Goal: Task Accomplishment & Management: Use online tool/utility

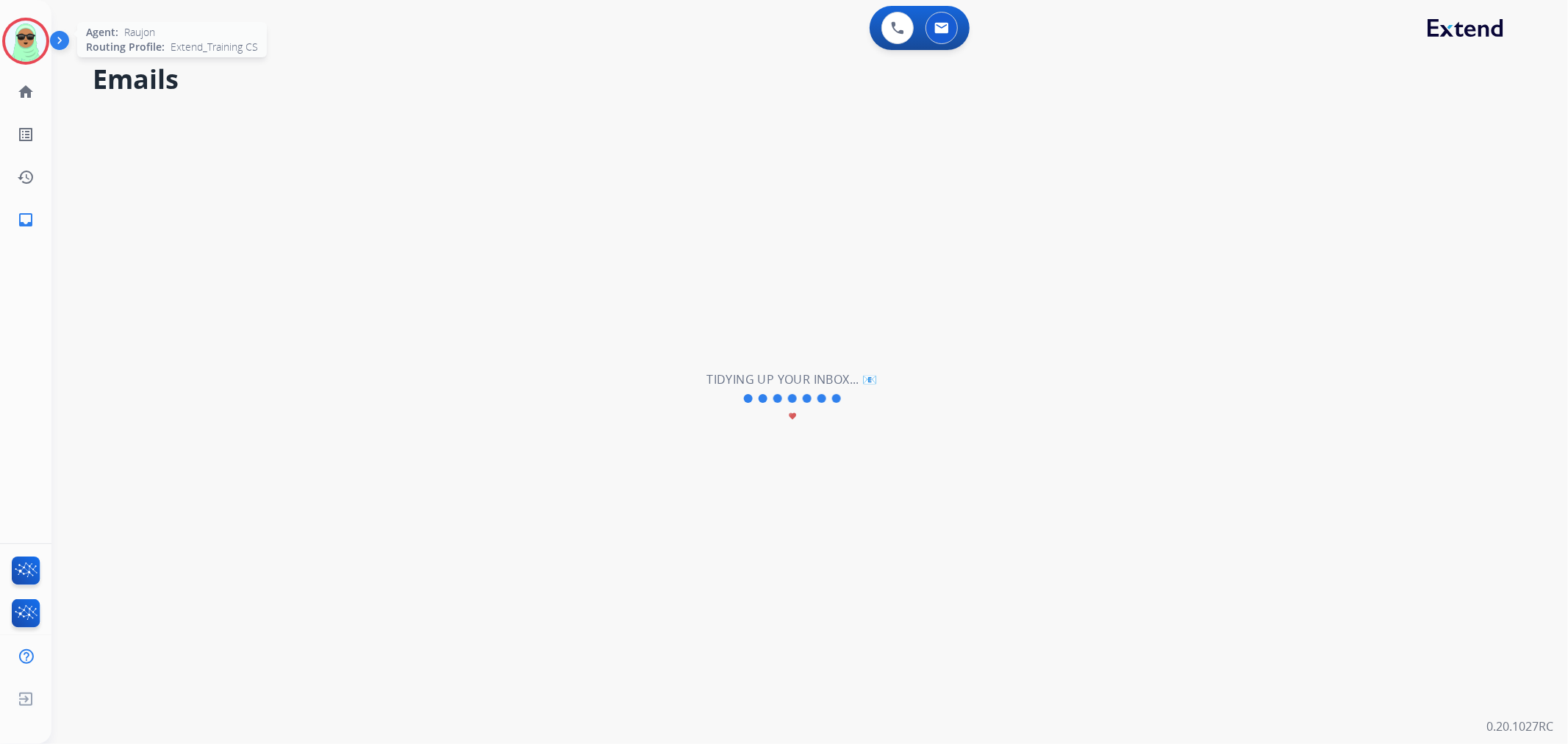
click at [39, 51] on img at bounding box center [25, 41] width 41 height 41
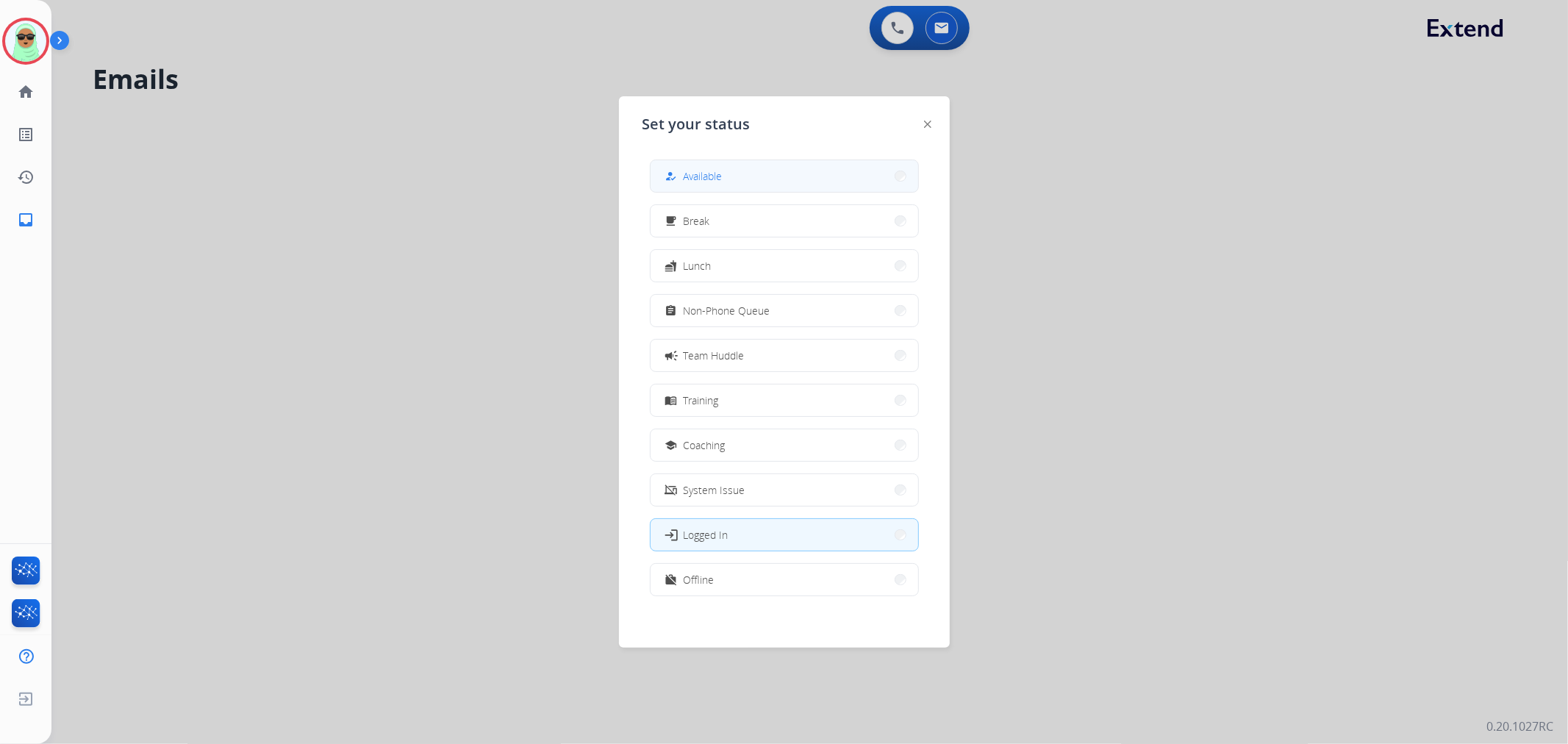
click at [807, 187] on button "how_to_reg Available" at bounding box center [784, 176] width 268 height 32
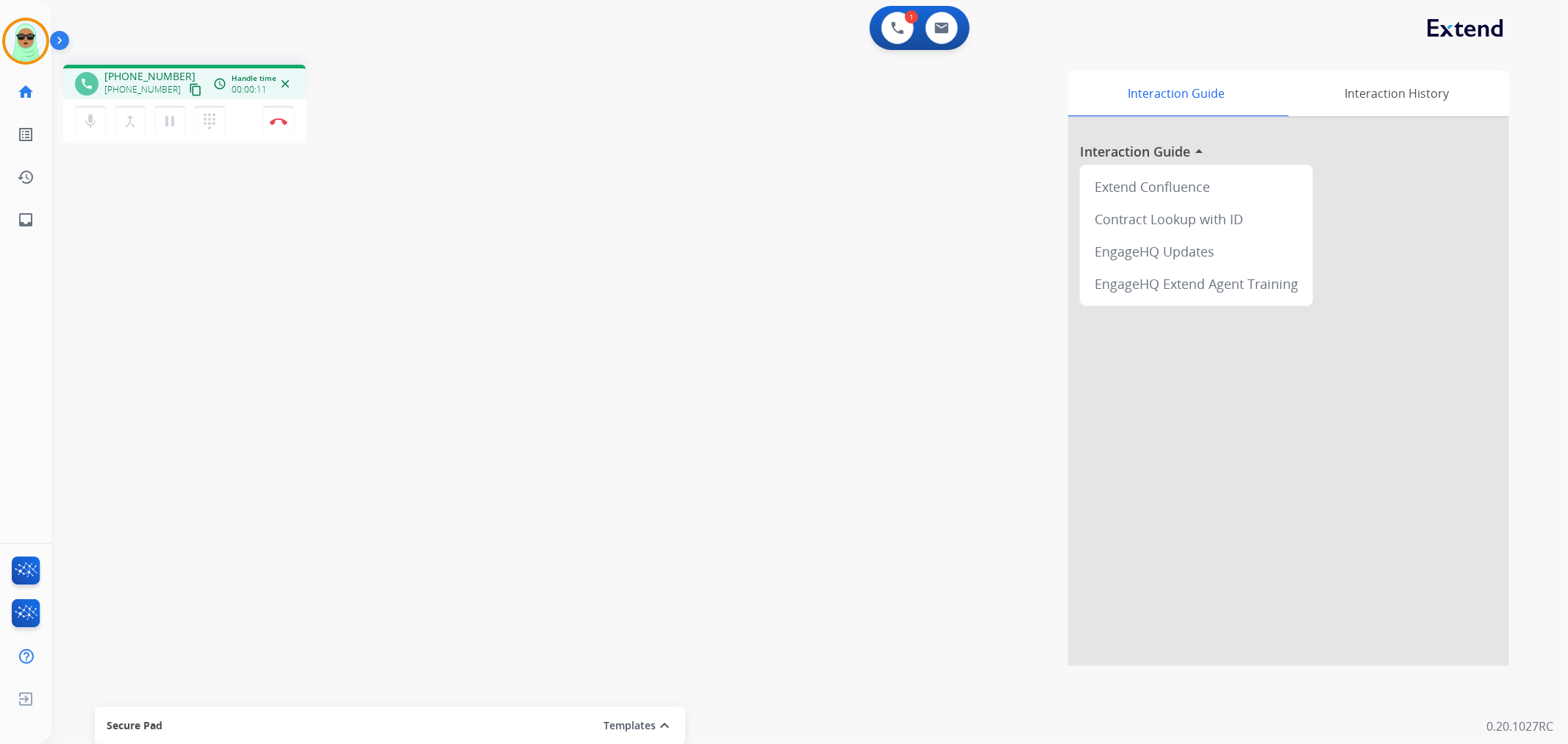
click at [189, 91] on mat-icon "content_copy" at bounding box center [195, 90] width 13 height 13
click at [159, 113] on button "pause Hold" at bounding box center [169, 121] width 31 height 31
click at [916, 32] on div "1 Voice Interactions" at bounding box center [897, 28] width 44 height 33
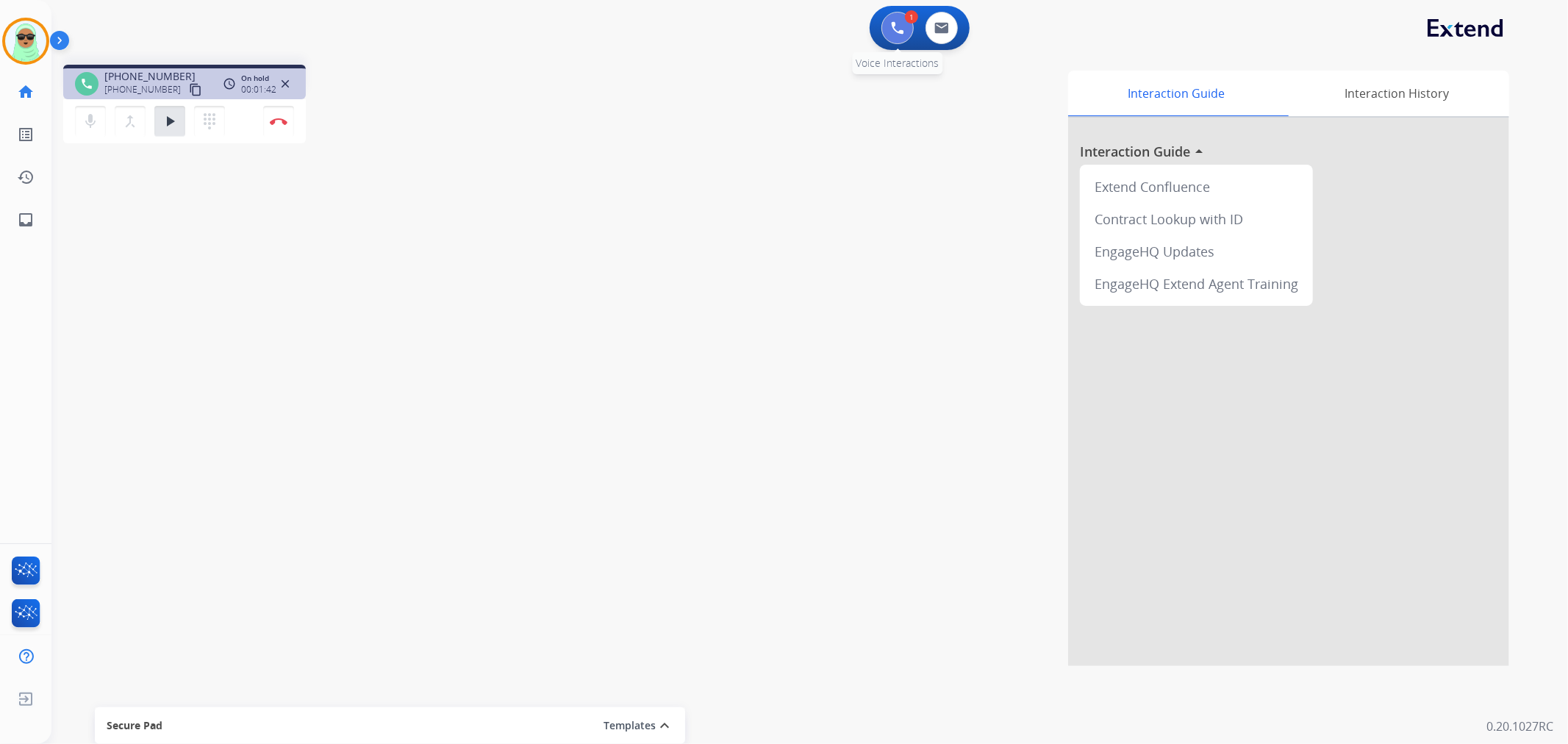
click at [893, 33] on img at bounding box center [898, 28] width 13 height 13
click at [895, 33] on img at bounding box center [898, 28] width 13 height 13
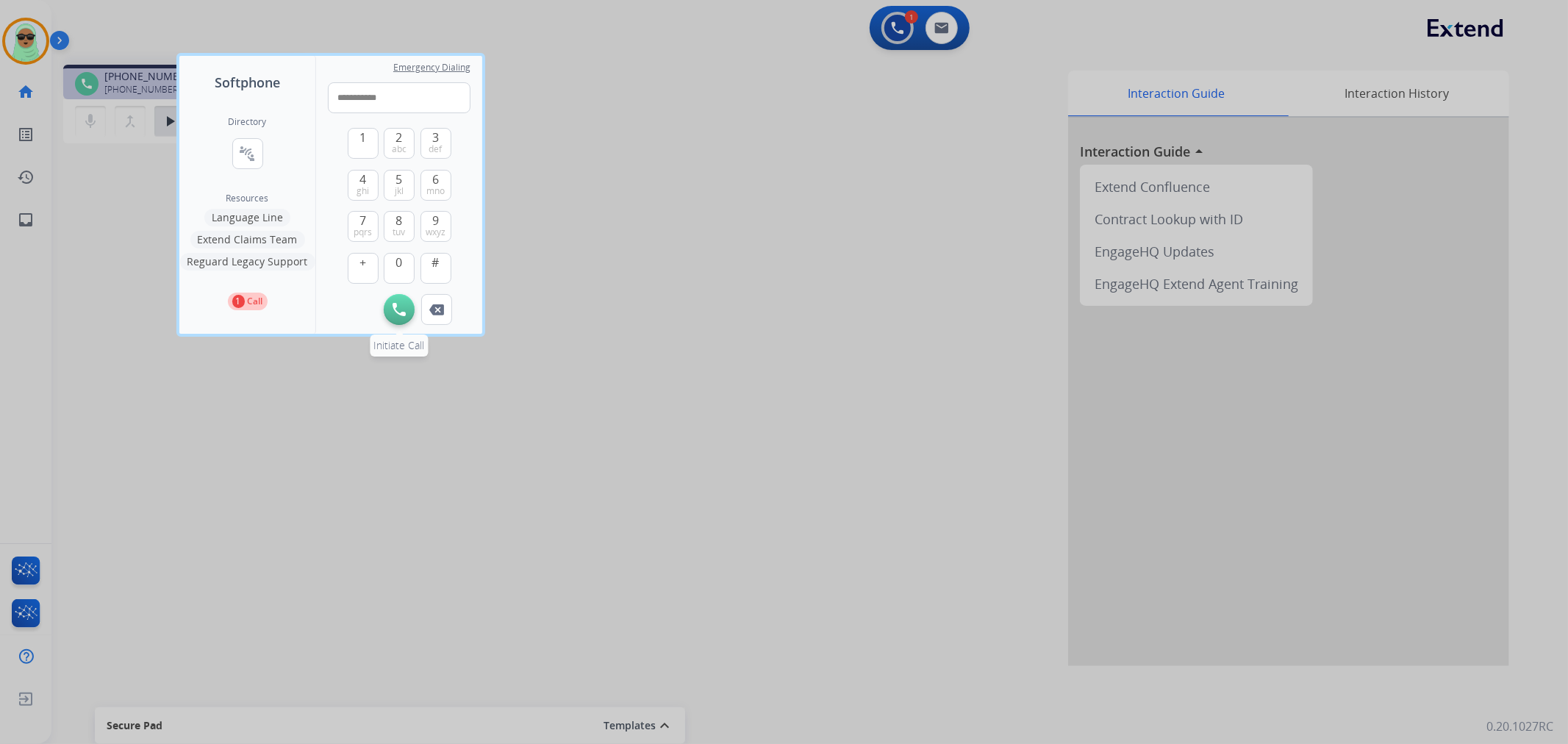
type input "**********"
click at [395, 320] on button "Initiate Call" at bounding box center [399, 309] width 31 height 31
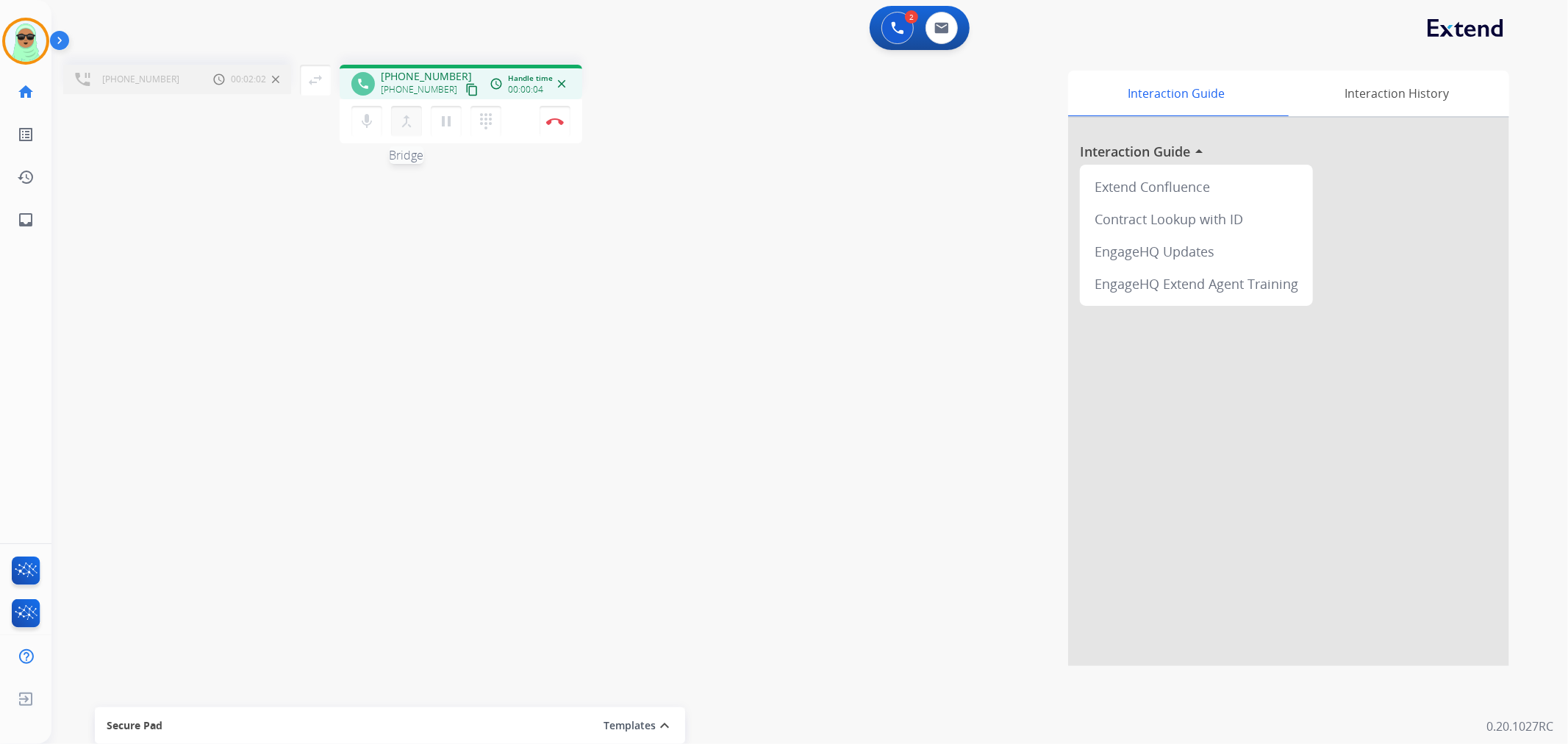
click at [410, 122] on mat-icon "merge_type" at bounding box center [406, 121] width 18 height 18
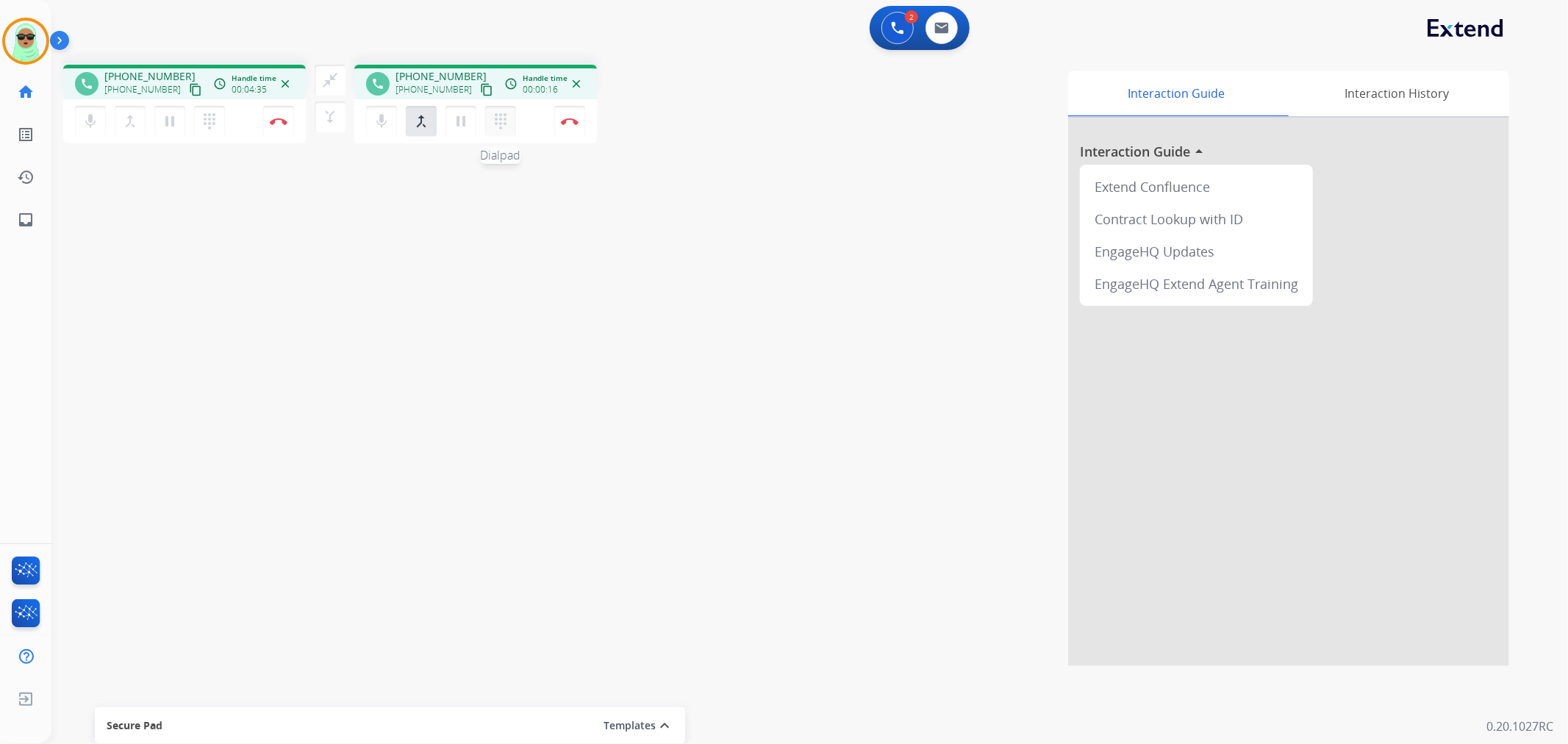
click at [513, 122] on button "dialpad Dialpad" at bounding box center [500, 121] width 31 height 31
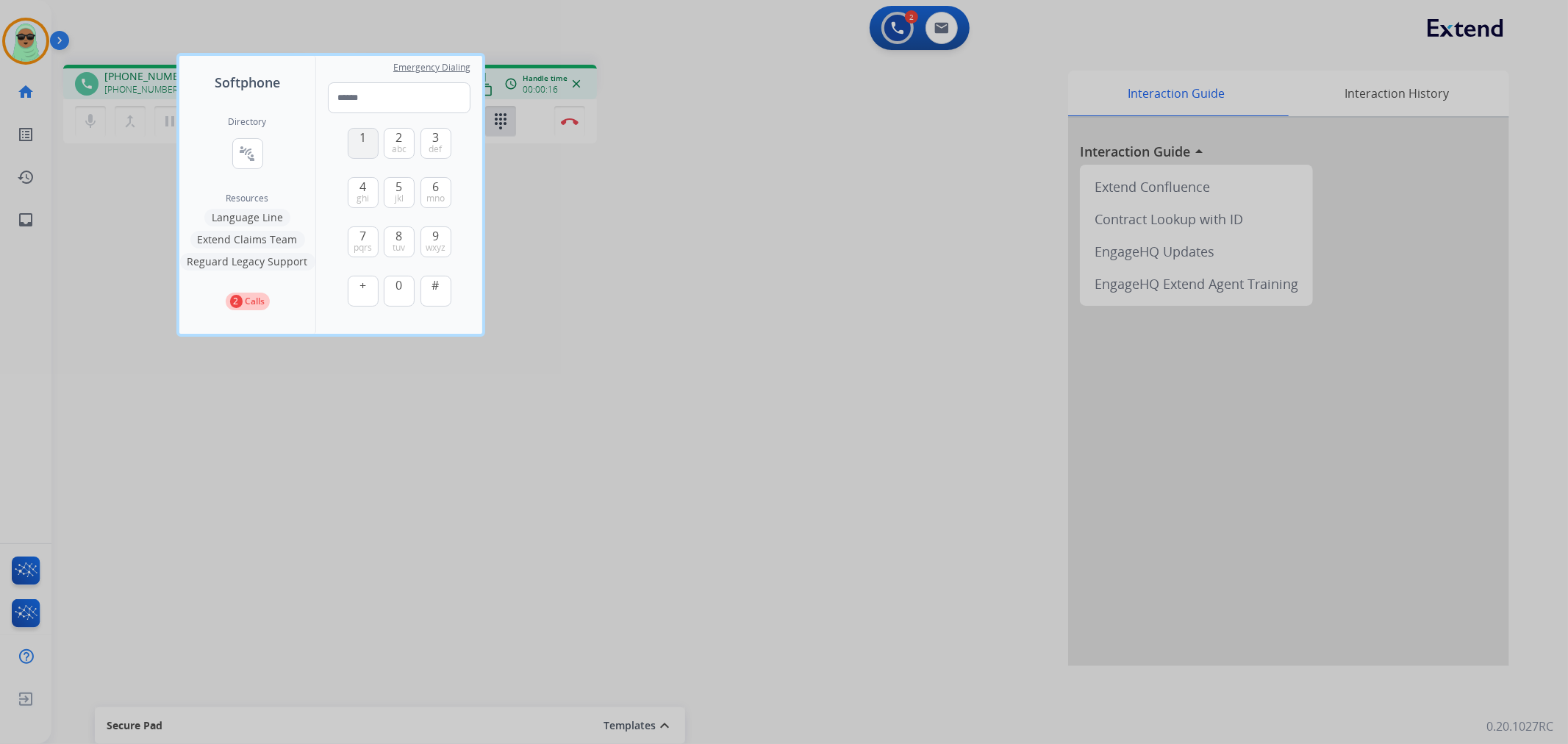
click at [358, 151] on button "1" at bounding box center [362, 143] width 31 height 31
type input "*"
click at [405, 94] on input "*" at bounding box center [399, 97] width 143 height 31
click at [451, 299] on div "#" at bounding box center [435, 291] width 31 height 31
click at [450, 299] on button "#" at bounding box center [435, 291] width 31 height 31
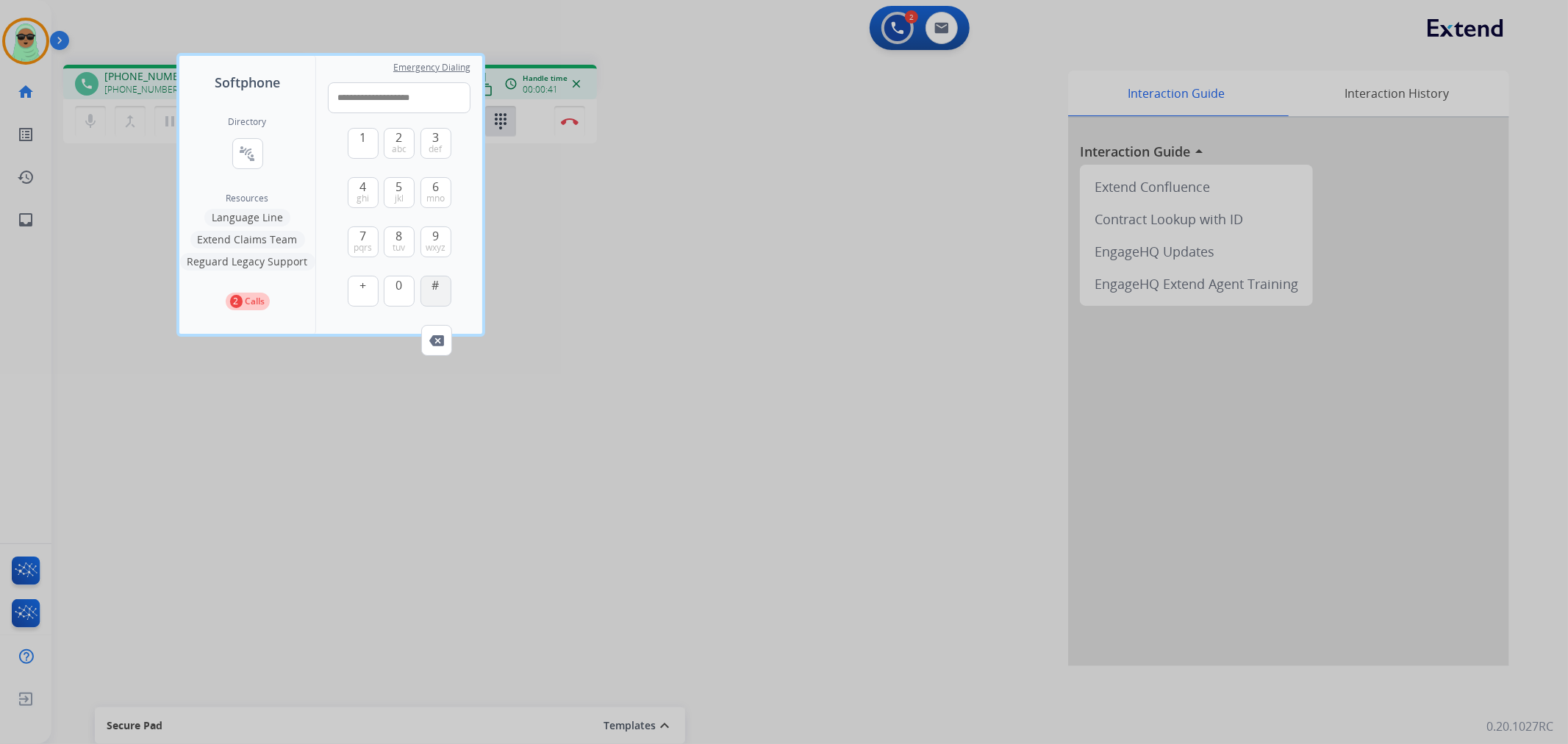
type input "**********"
click at [425, 101] on input "**********" at bounding box center [399, 97] width 143 height 31
click at [836, 254] on div at bounding box center [784, 372] width 1568 height 744
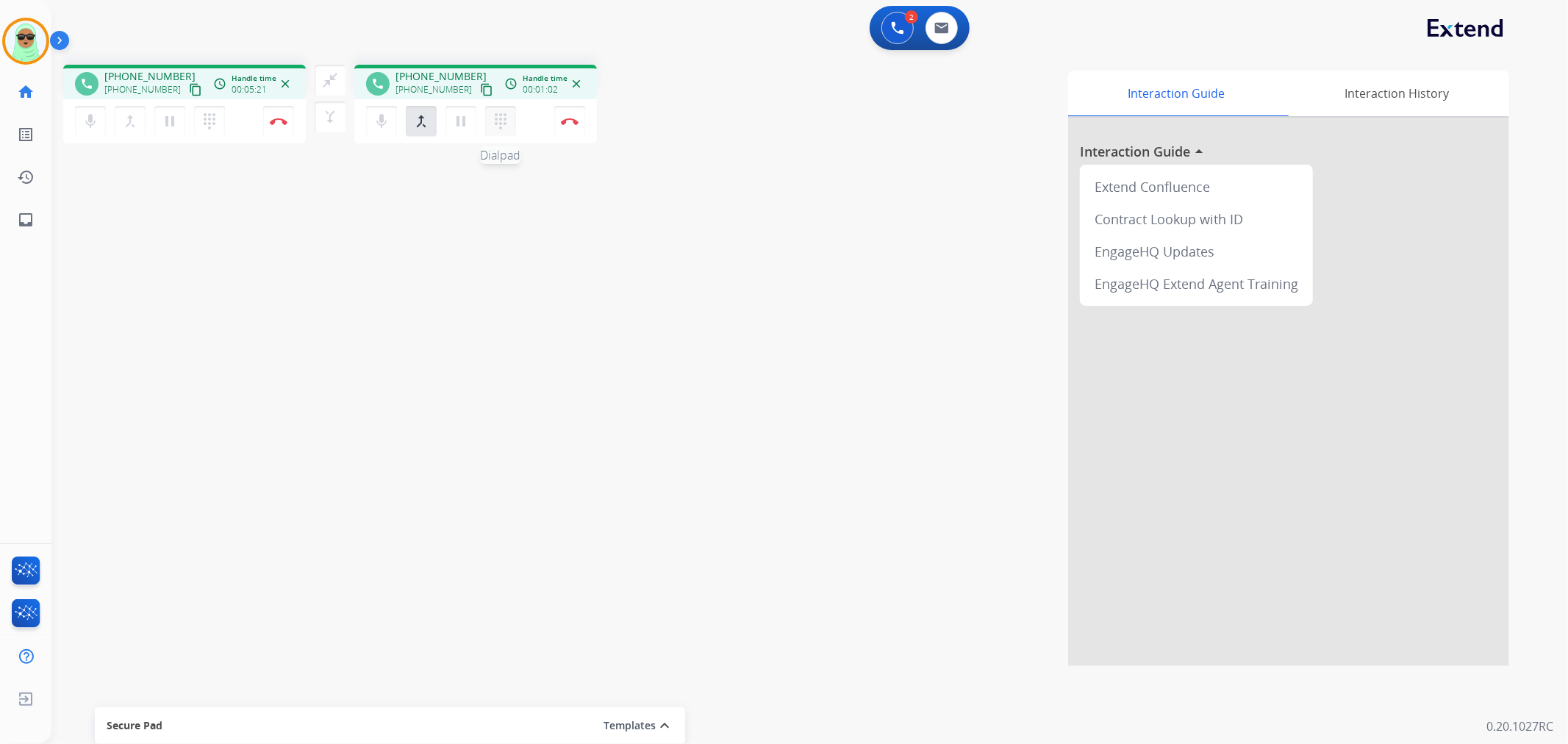
click at [502, 116] on mat-icon "dialpad" at bounding box center [500, 121] width 18 height 18
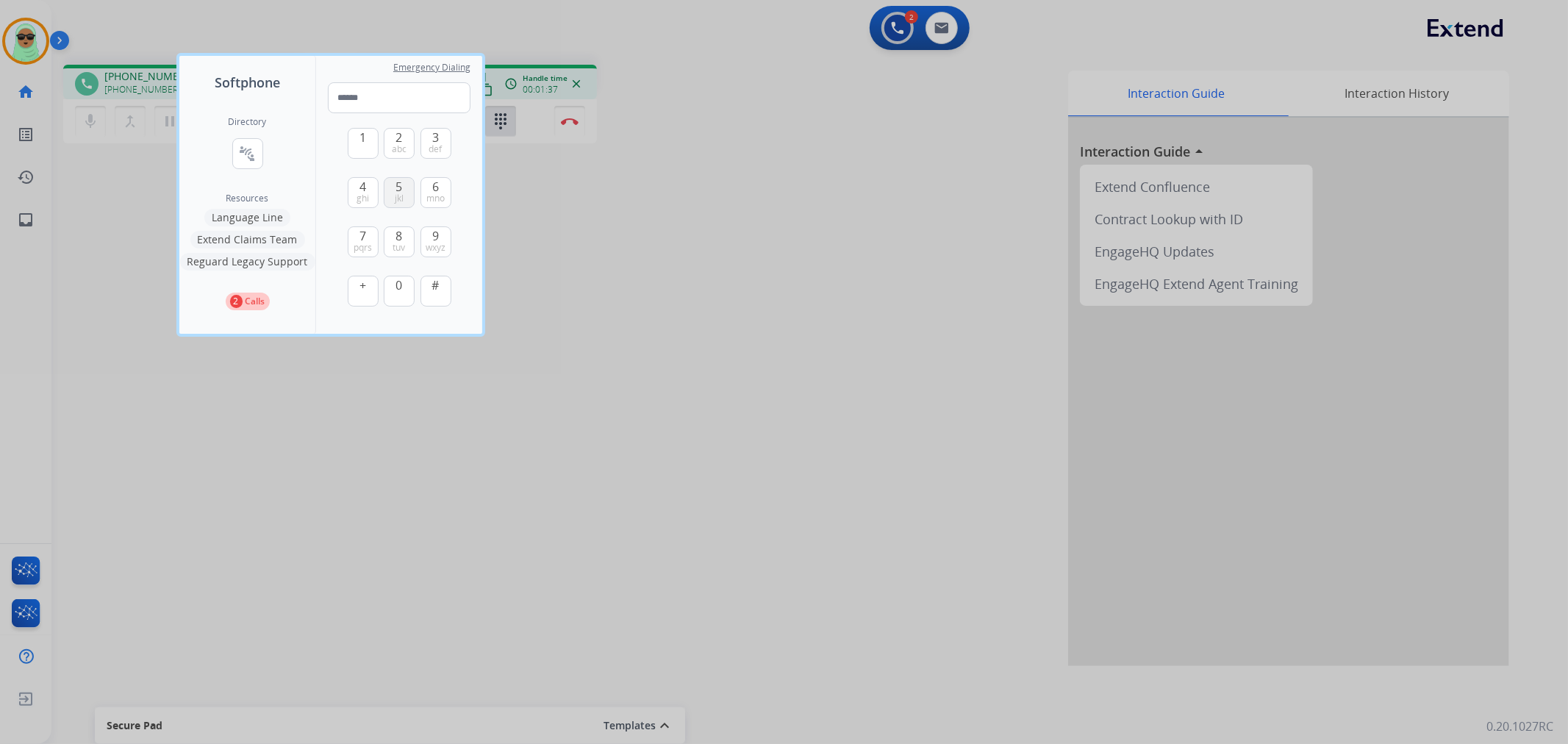
click at [408, 193] on button "5 jkl" at bounding box center [399, 192] width 31 height 31
type input "*"
click at [763, 486] on div at bounding box center [784, 372] width 1568 height 744
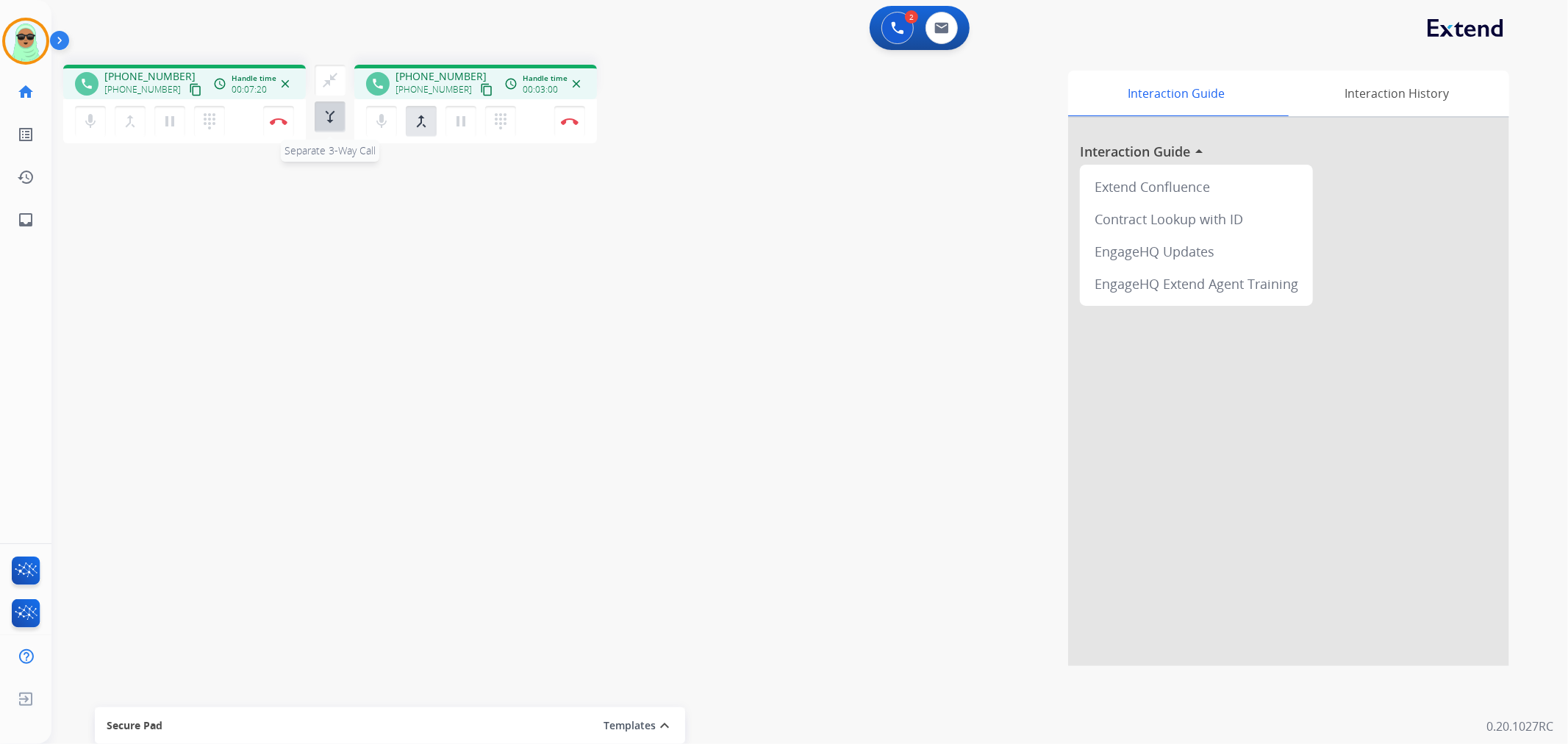
click at [321, 131] on div "close_fullscreen Connect 3-Way Call merge_type Separate 3-Way Call" at bounding box center [330, 98] width 49 height 68
click at [329, 126] on mat-icon "merge_type" at bounding box center [330, 117] width 18 height 18
click at [565, 78] on img at bounding box center [566, 79] width 8 height 8
click at [289, 129] on button "Disconnect" at bounding box center [279, 121] width 31 height 31
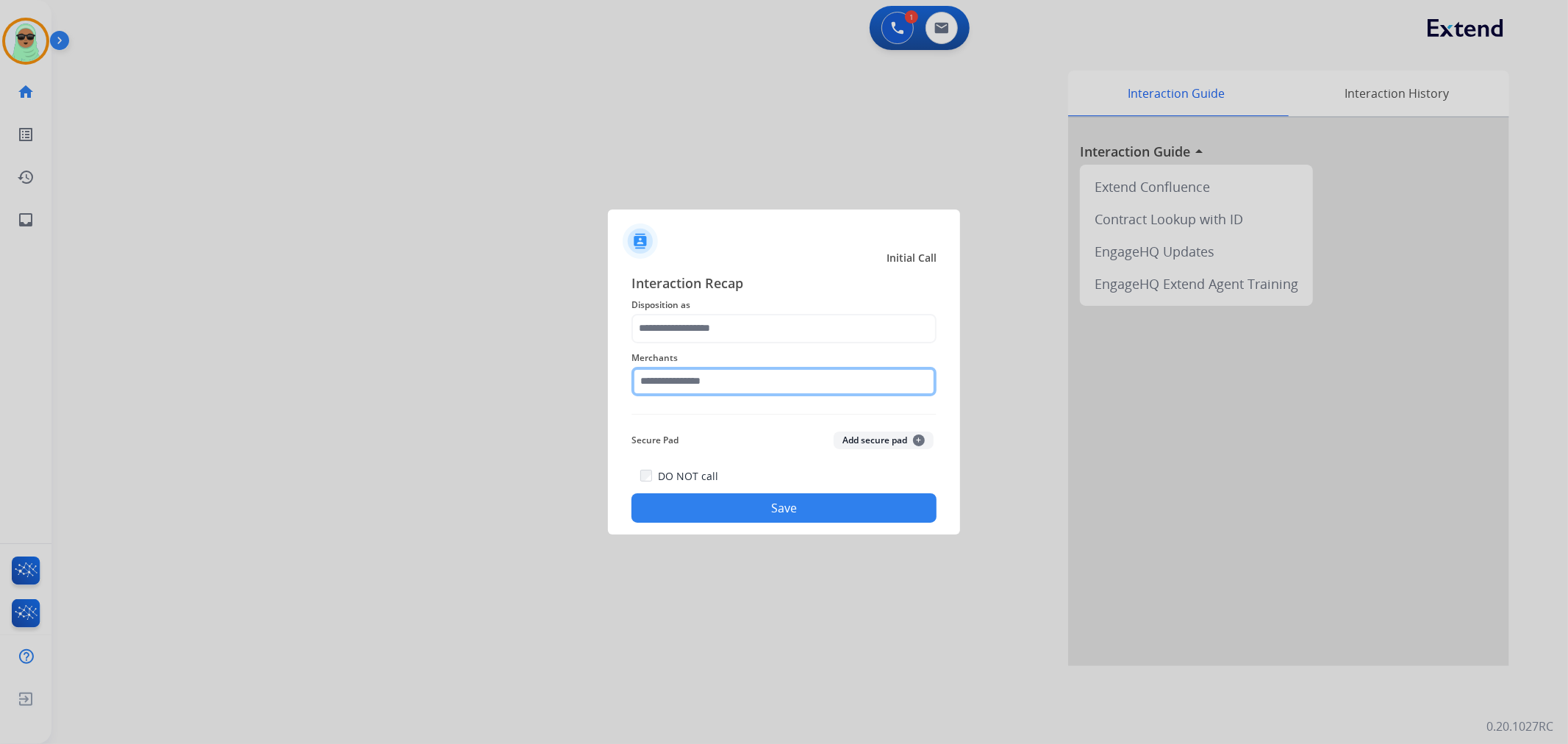
click at [789, 392] on input "text" at bounding box center [784, 381] width 305 height 29
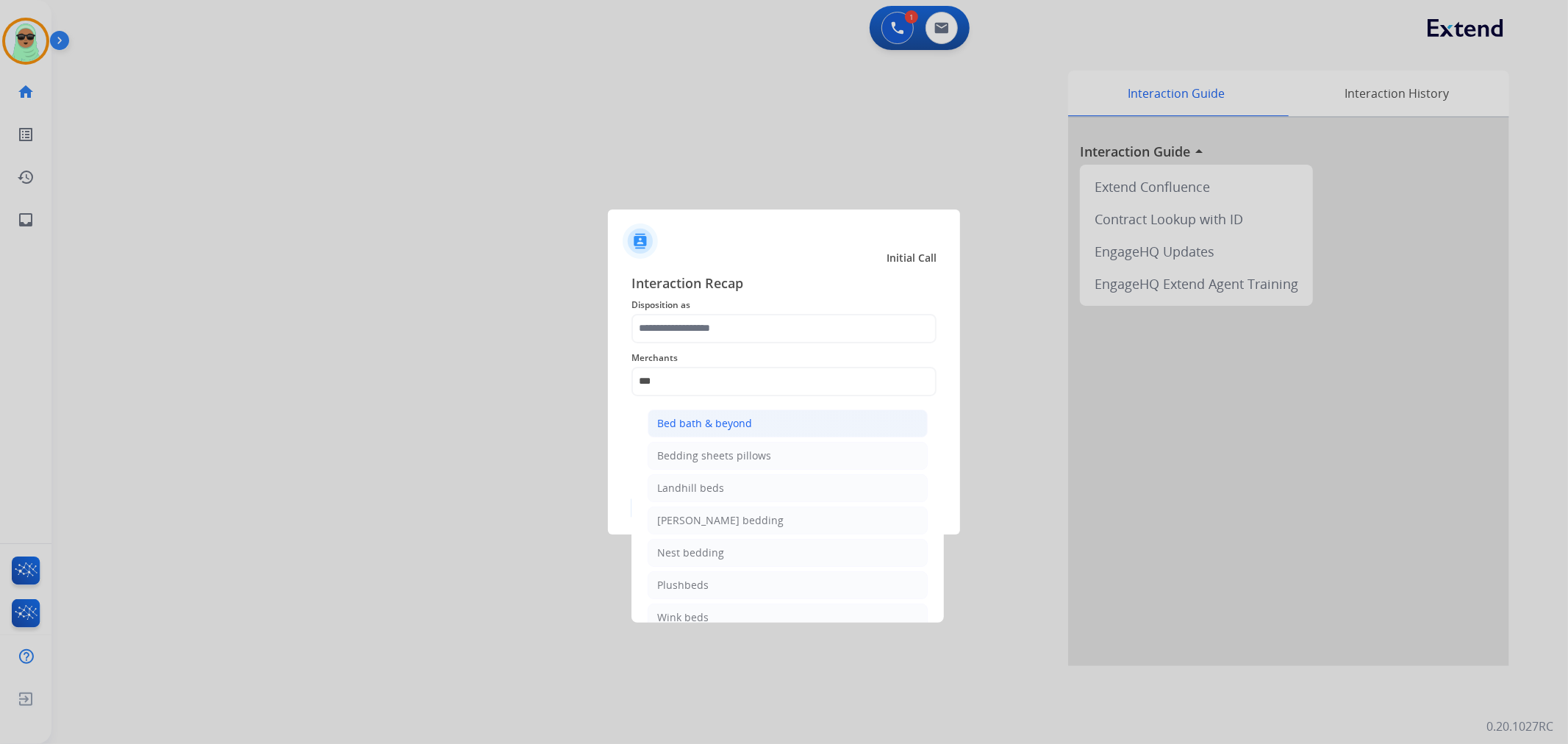
click at [784, 416] on li "Bed bath & beyond" at bounding box center [788, 423] width 280 height 28
type input "**********"
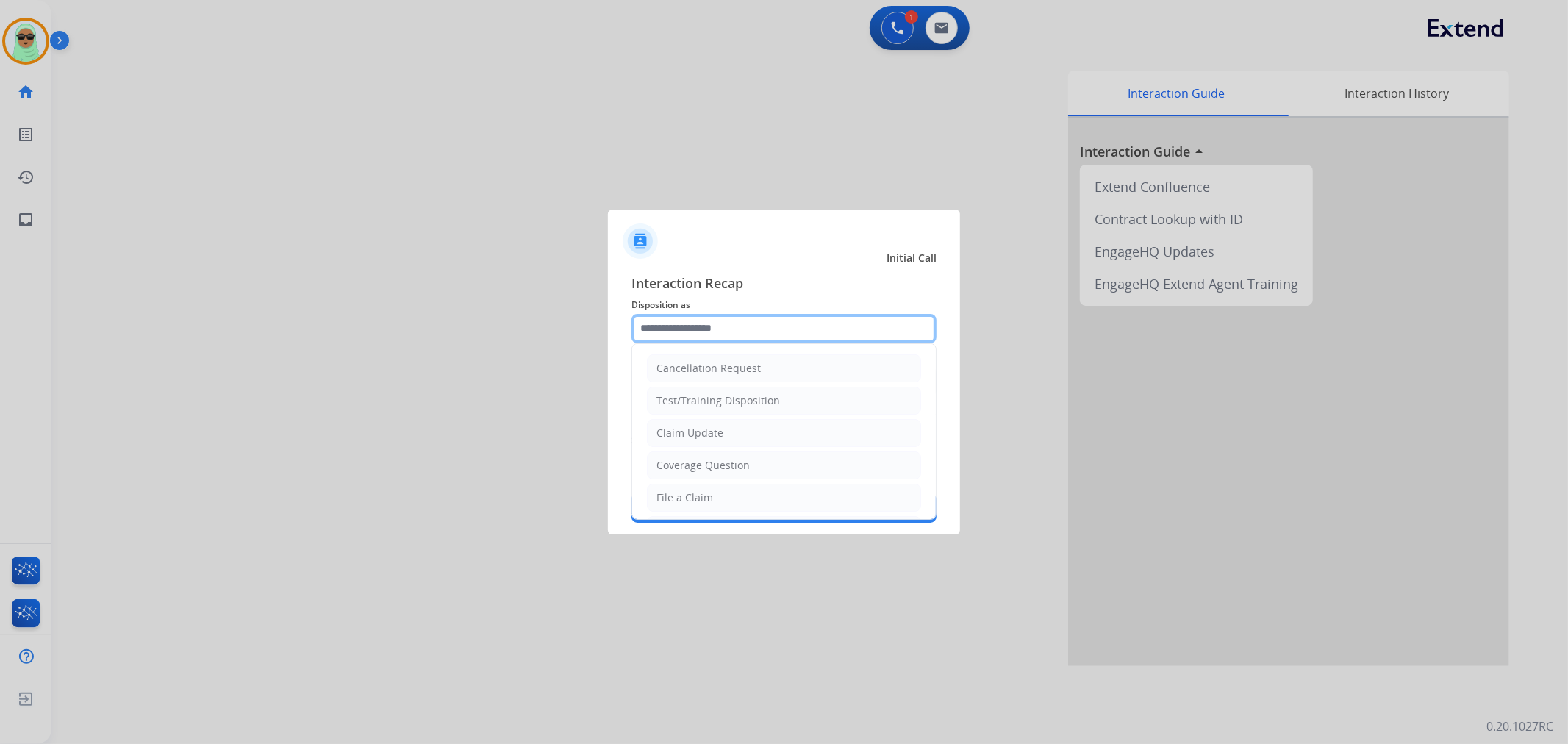
click at [775, 341] on input "text" at bounding box center [784, 328] width 305 height 29
click at [748, 502] on li "File a Claim" at bounding box center [784, 497] width 274 height 28
type input "**********"
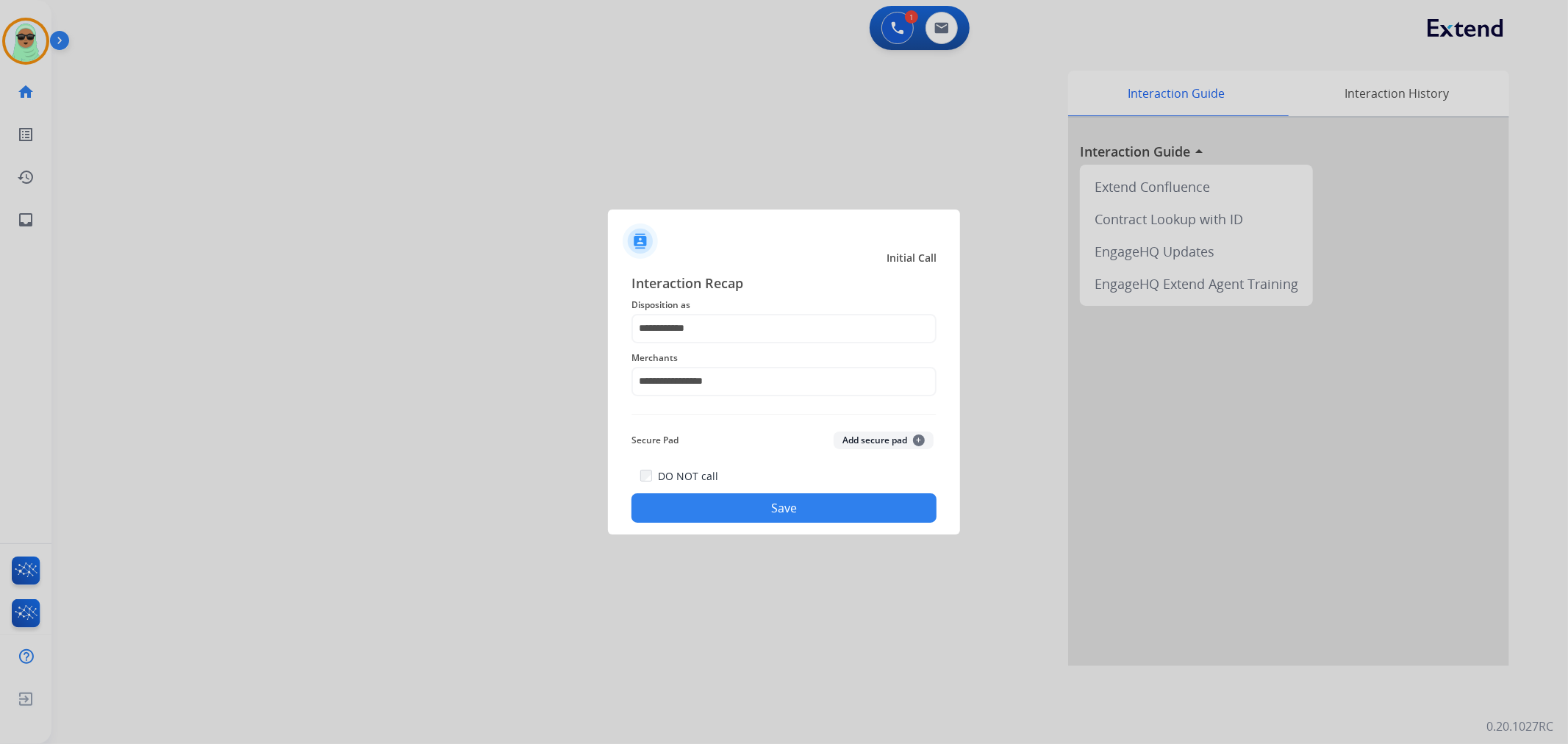
click at [760, 496] on button "Save" at bounding box center [784, 507] width 305 height 29
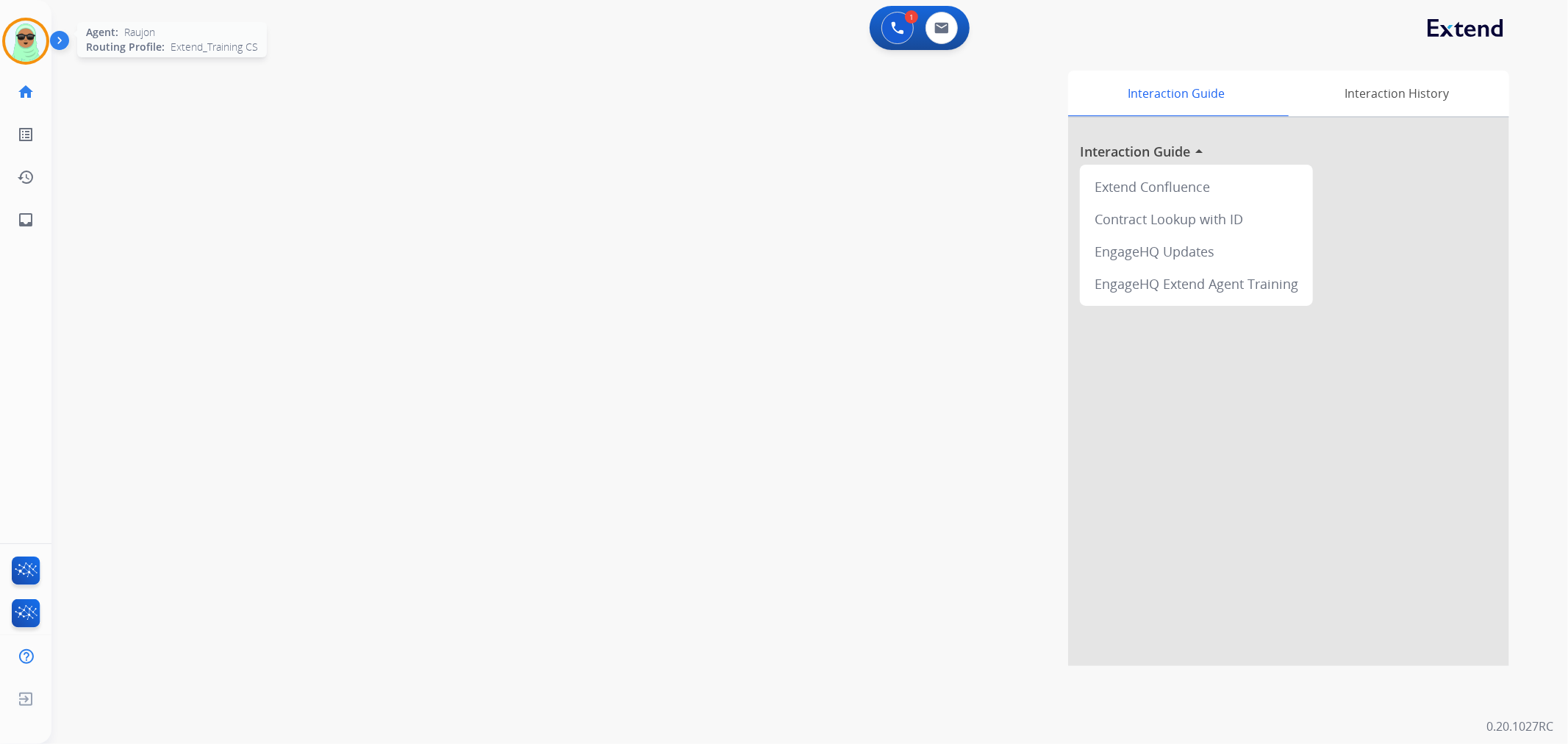
click at [23, 42] on img at bounding box center [25, 41] width 41 height 41
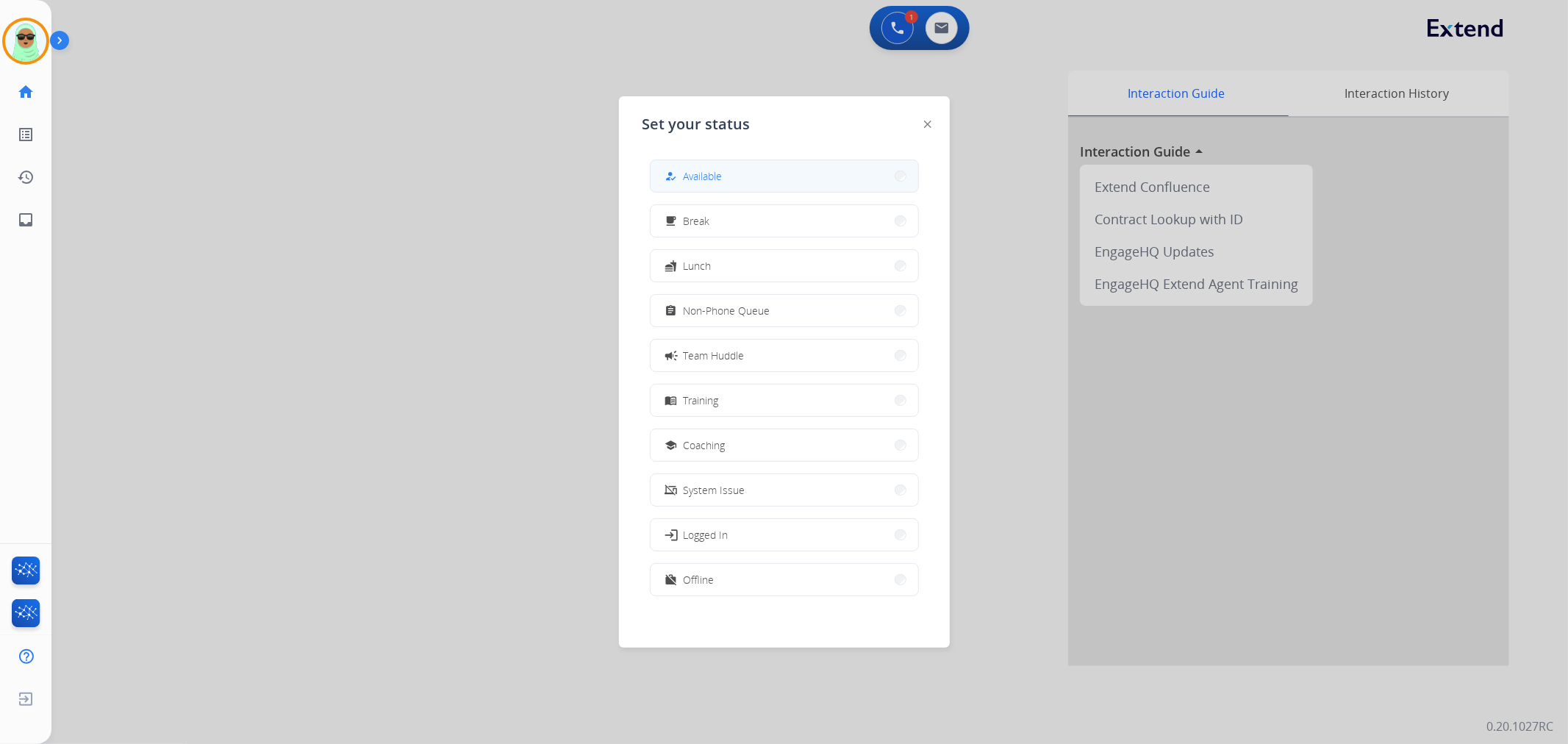
click at [766, 174] on button "how_to_reg Available" at bounding box center [784, 176] width 268 height 32
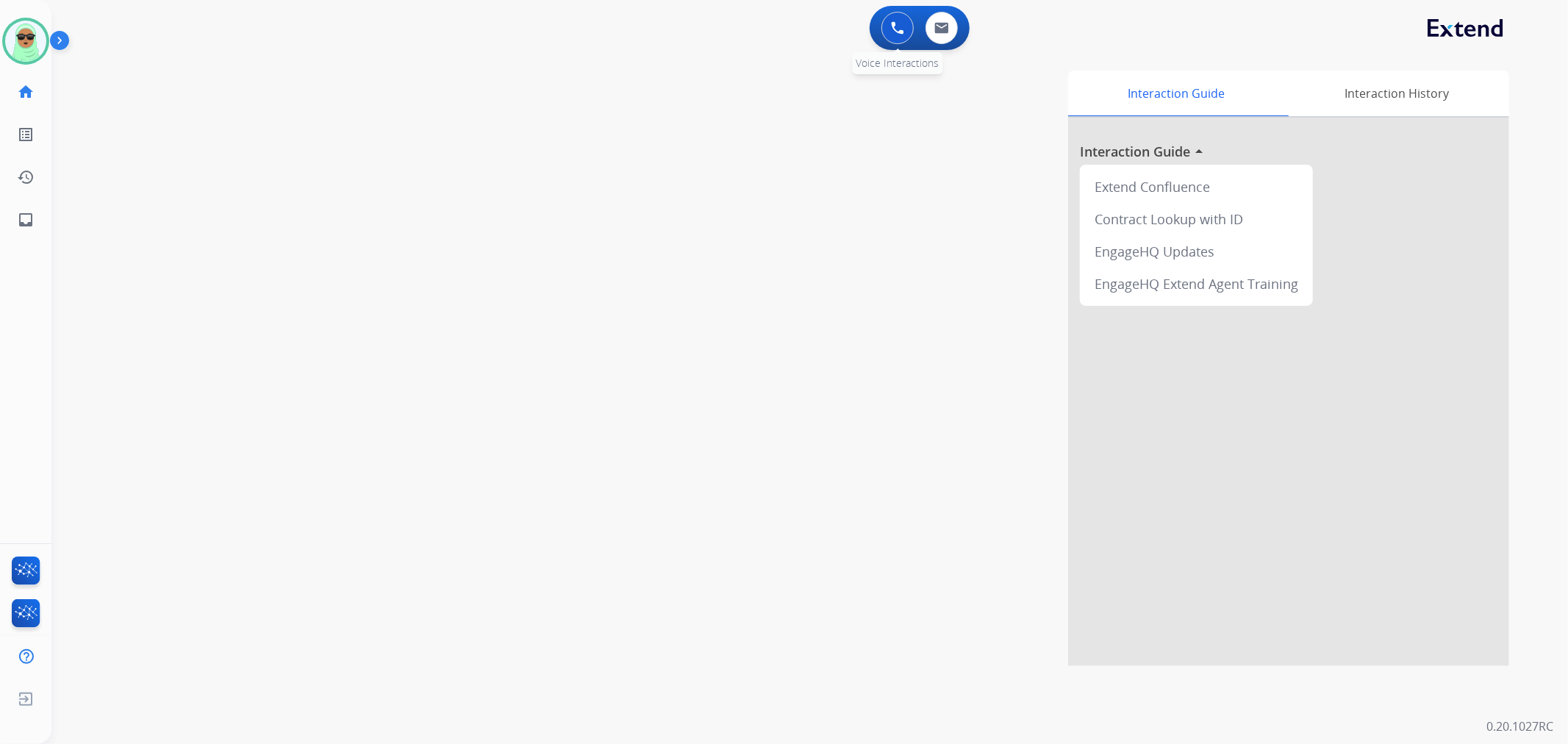
click at [914, 27] on div "0 Voice Interactions" at bounding box center [897, 28] width 44 height 33
click at [908, 27] on button at bounding box center [897, 28] width 33 height 33
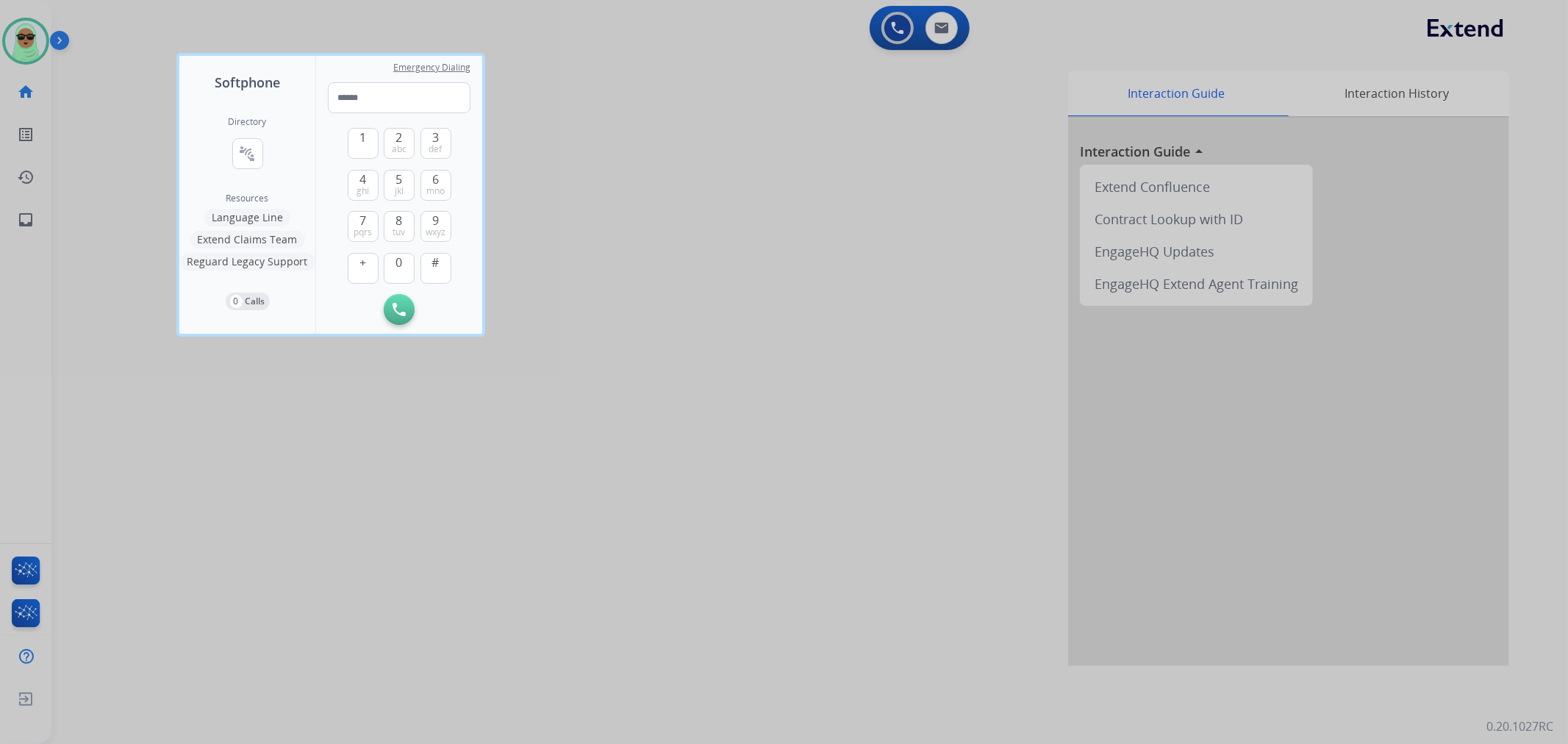
drag, startPoint x: 341, startPoint y: 82, endPoint x: 310, endPoint y: 91, distance: 32.3
click at [310, 91] on div "Softphone" at bounding box center [247, 75] width 136 height 37
paste input "**********"
type input "**********"
click at [410, 317] on button "Initiate Call" at bounding box center [399, 309] width 31 height 31
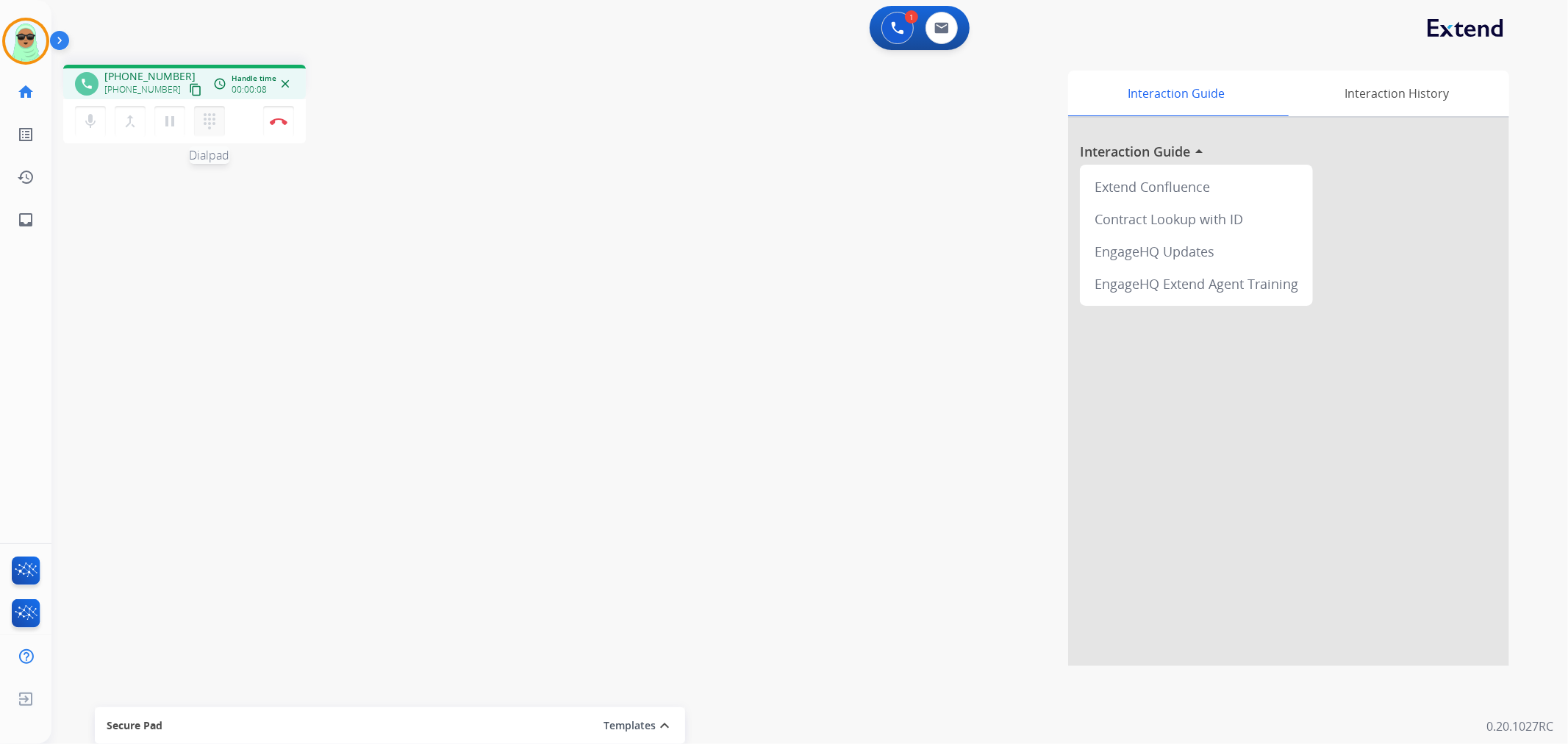
click at [206, 117] on mat-icon "dialpad" at bounding box center [209, 121] width 18 height 18
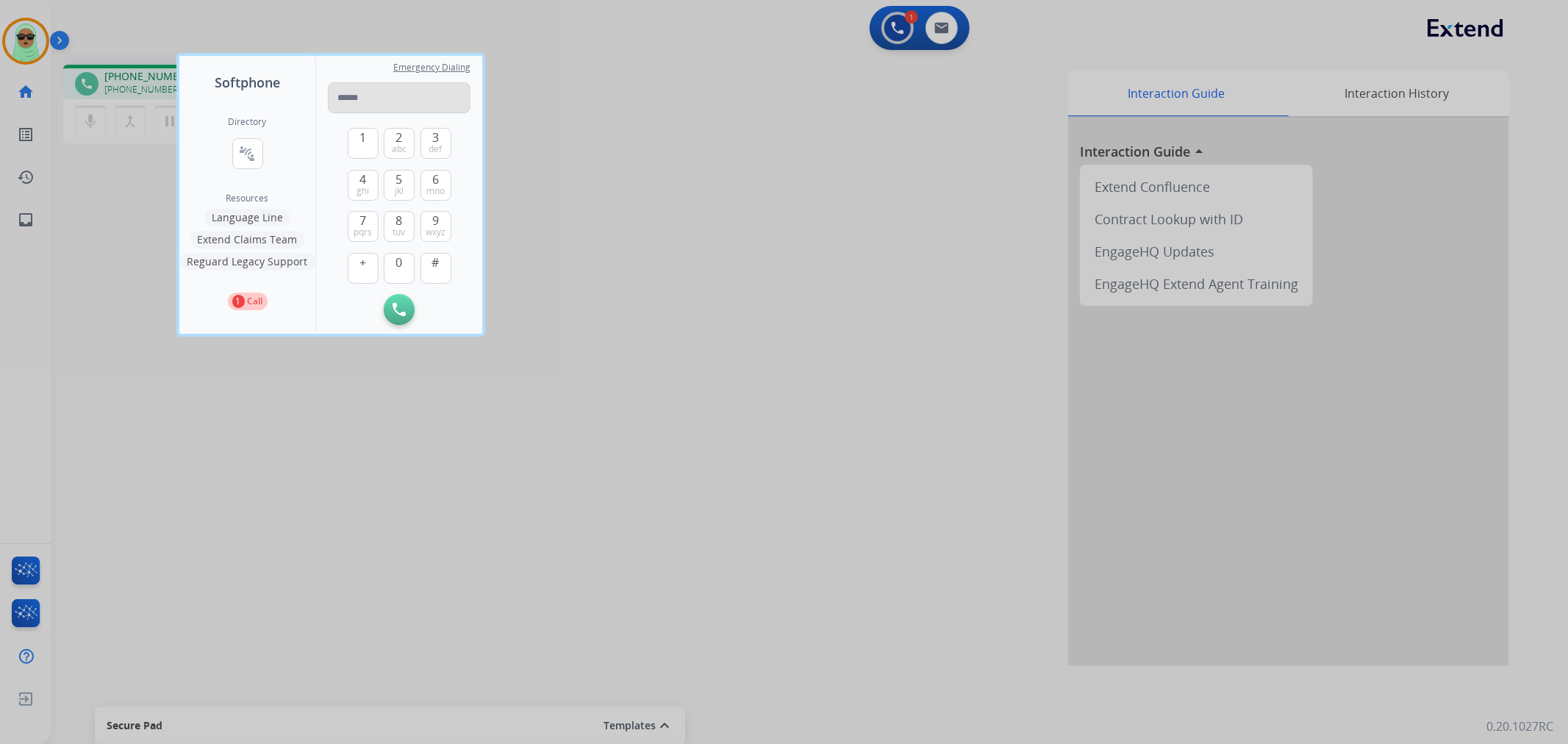
click at [390, 104] on input "tel" at bounding box center [399, 97] width 143 height 31
click at [354, 135] on button "1" at bounding box center [362, 143] width 31 height 31
click at [361, 98] on input "*" at bounding box center [399, 97] width 143 height 31
click at [448, 260] on div "1 2 abc 3 def 4 ghi 5 jkl 6 mno 7 pqrs 8 tuv 9 wxyz + 0 # Initiate Call Remove …" at bounding box center [399, 219] width 143 height 211
click at [443, 264] on button "#" at bounding box center [435, 268] width 31 height 31
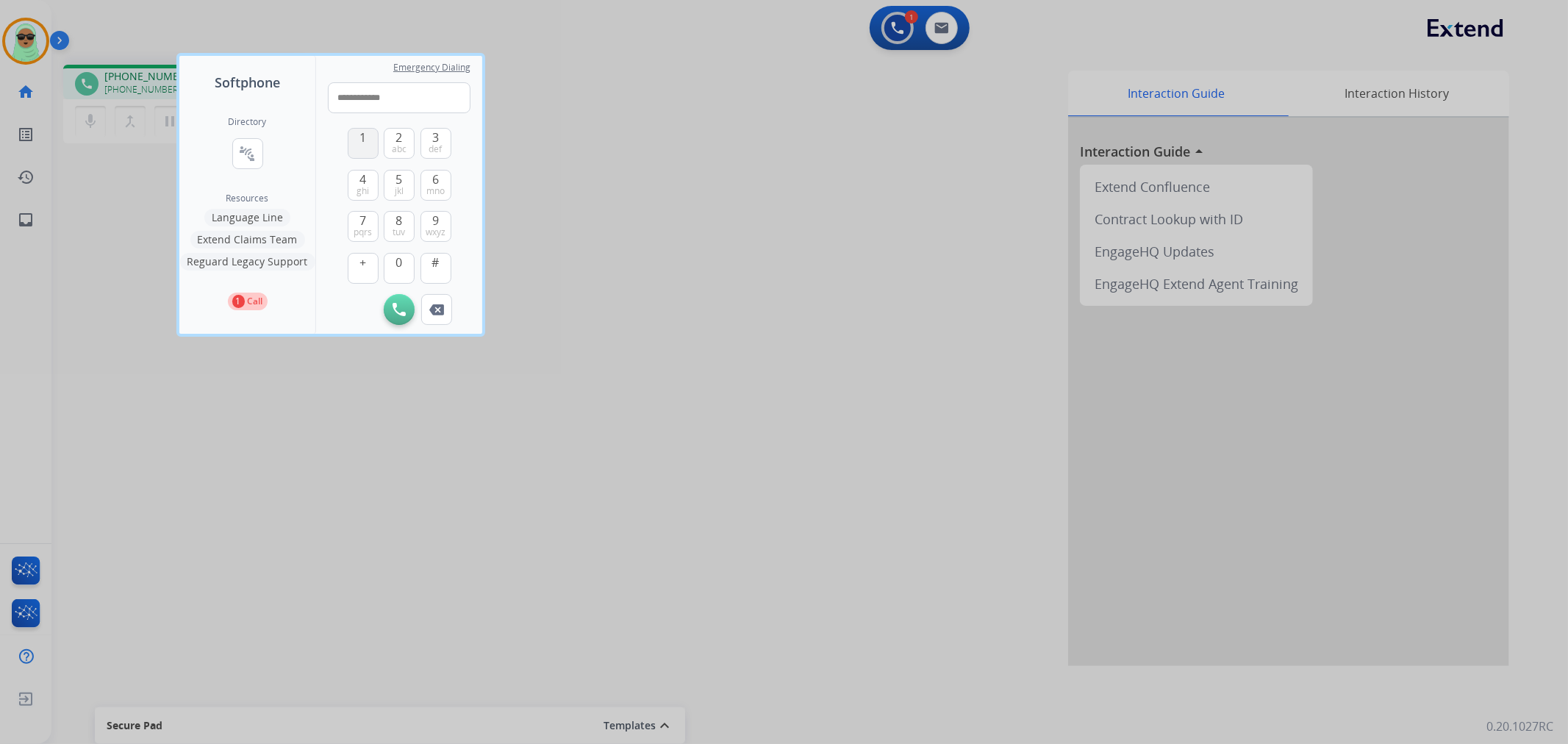
click at [360, 140] on span "1" at bounding box center [362, 137] width 7 height 18
type input "**********"
drag, startPoint x: 233, startPoint y: 388, endPoint x: 240, endPoint y: 382, distance: 9.2
click at [235, 389] on div at bounding box center [784, 372] width 1568 height 744
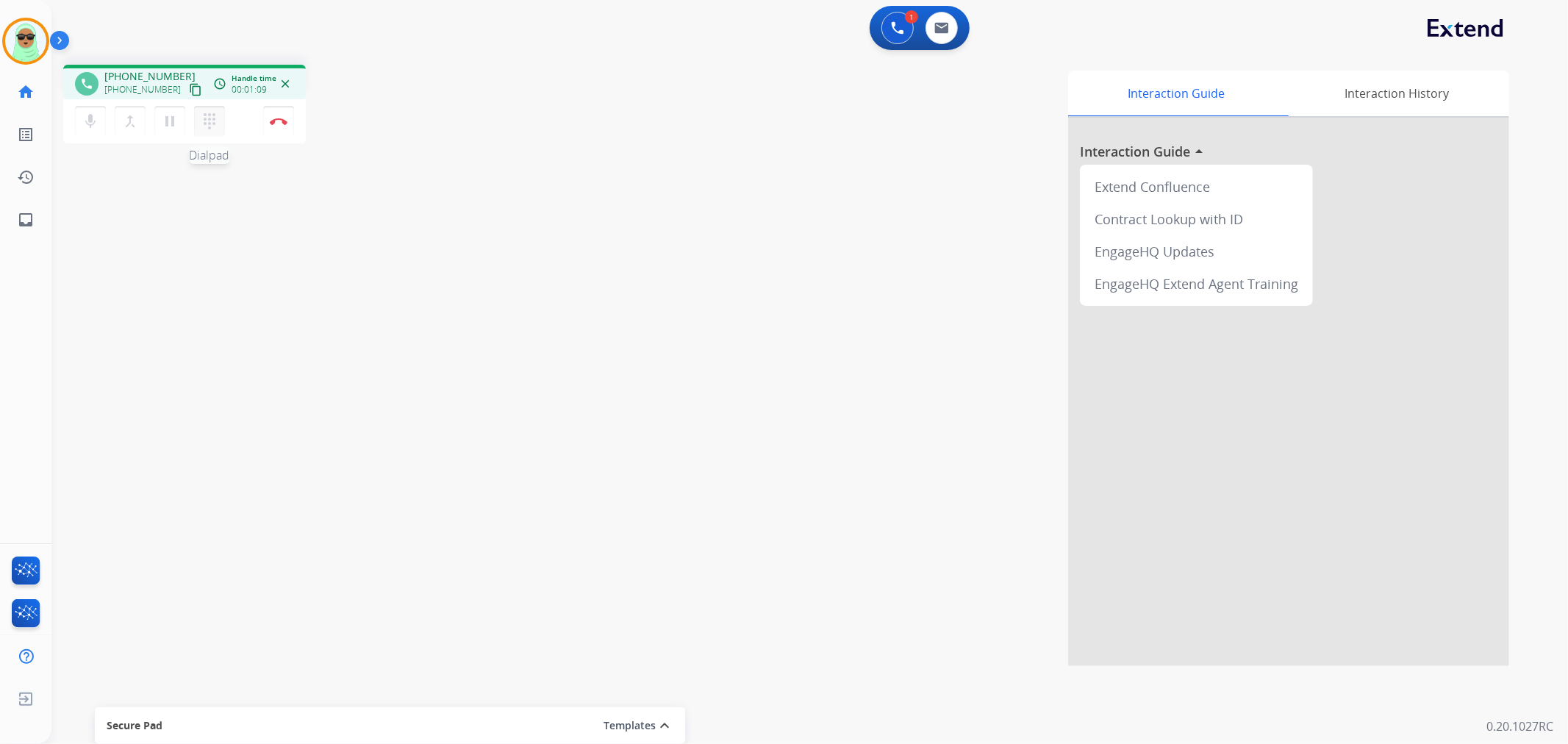
click at [214, 129] on button "dialpad Dialpad" at bounding box center [209, 121] width 31 height 31
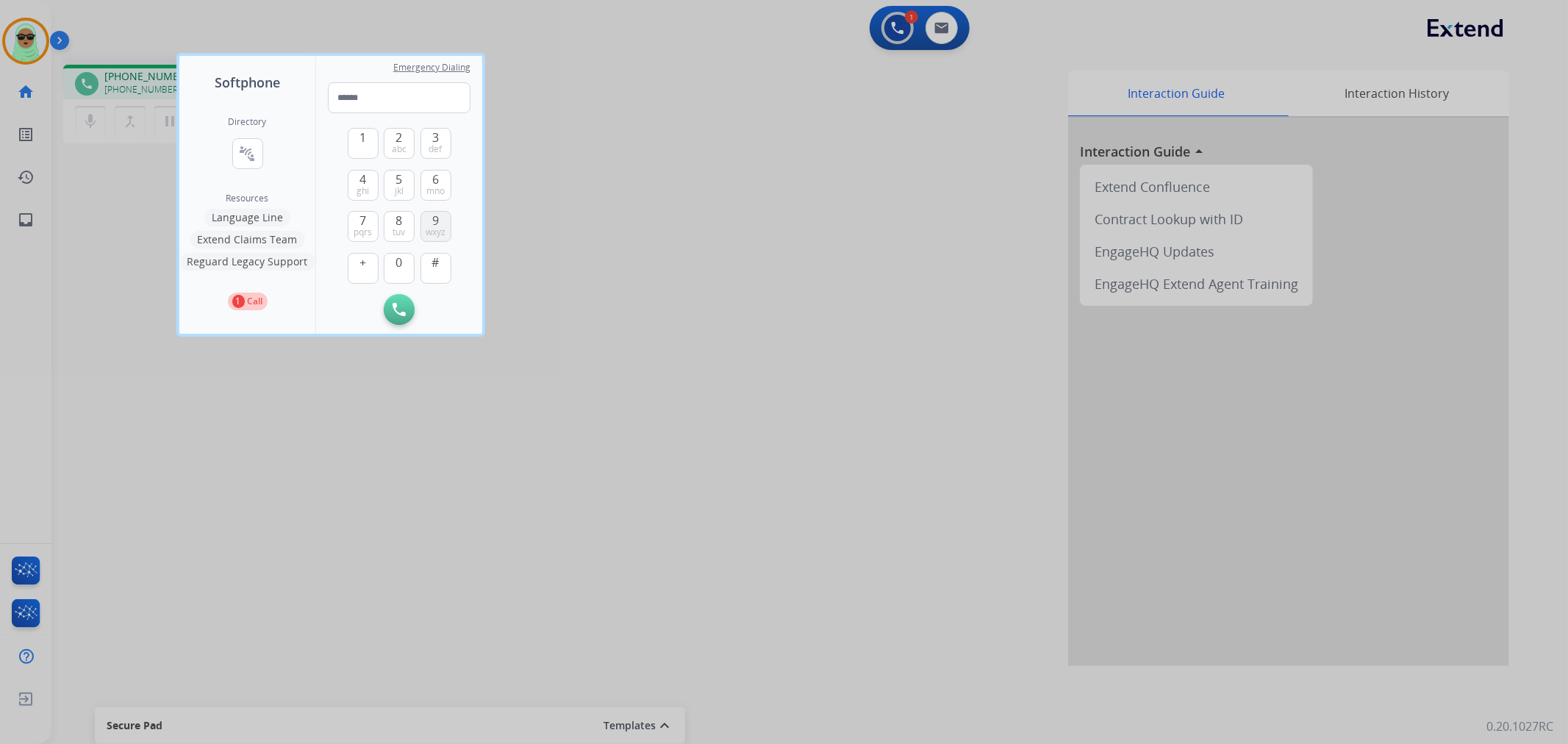
click at [431, 233] on span "wxyz" at bounding box center [435, 232] width 20 height 12
click at [384, 136] on button "2 abc" at bounding box center [399, 143] width 31 height 31
type input "**"
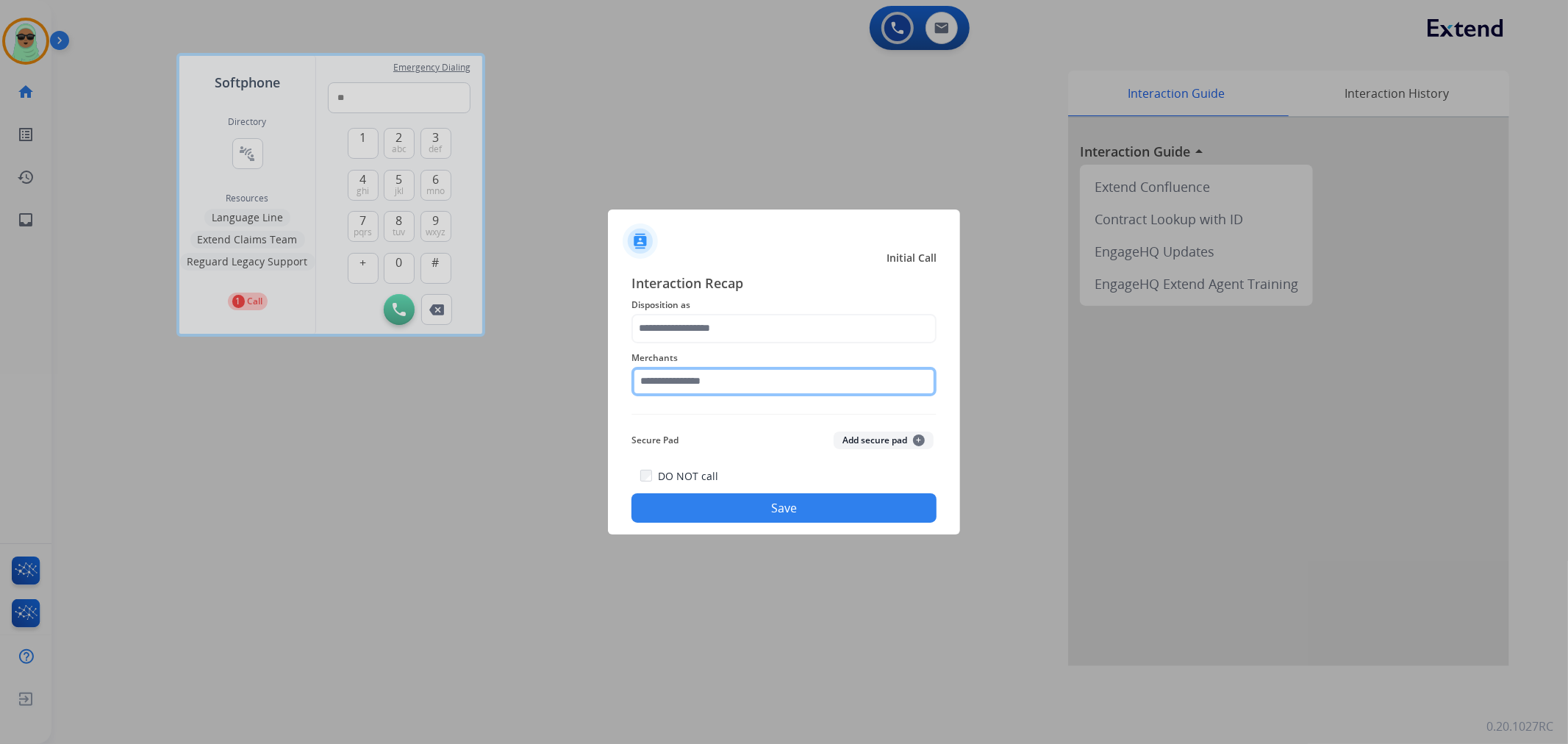
click at [777, 370] on input "text" at bounding box center [784, 381] width 305 height 29
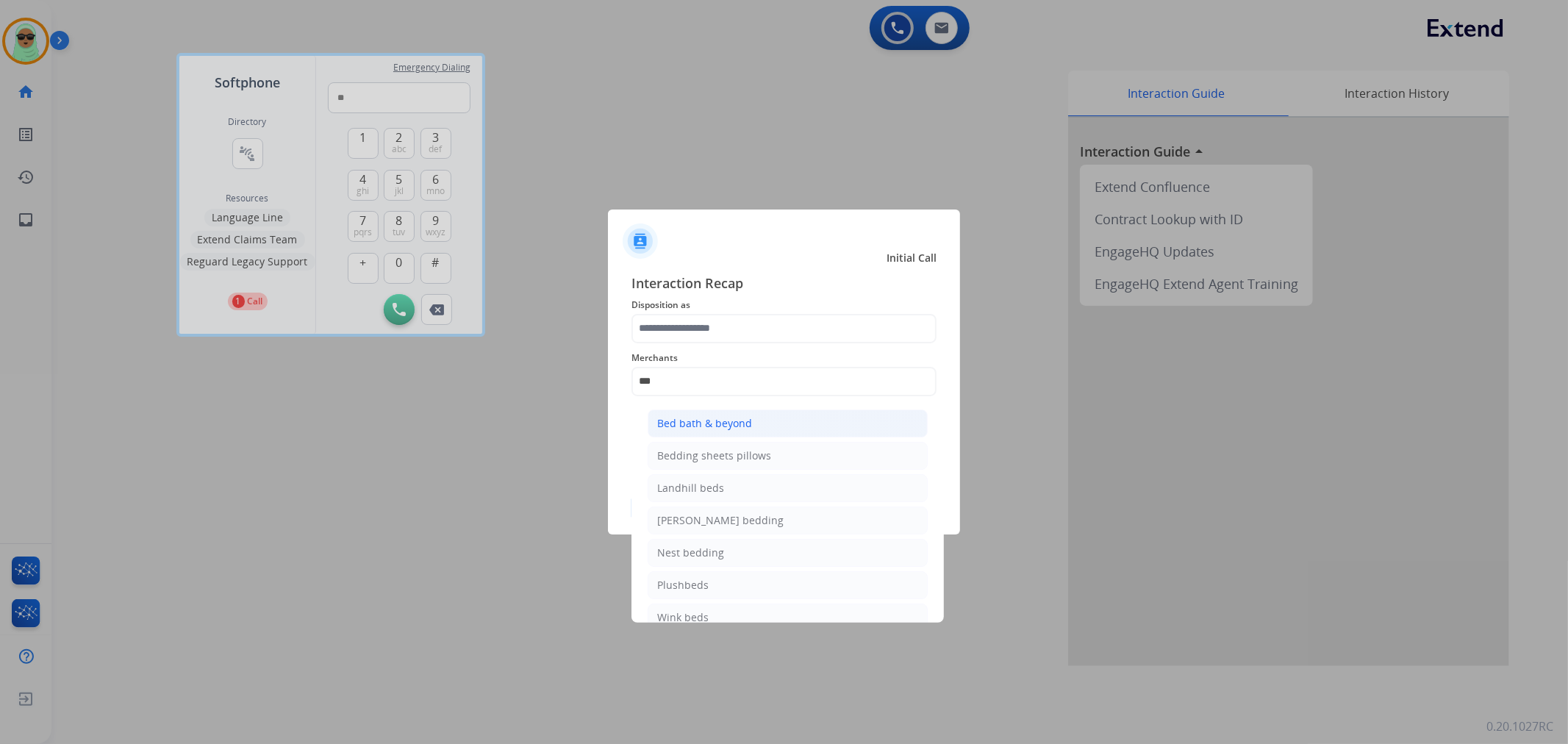
click at [752, 430] on li "Bed bath & beyond" at bounding box center [788, 423] width 280 height 28
type input "**********"
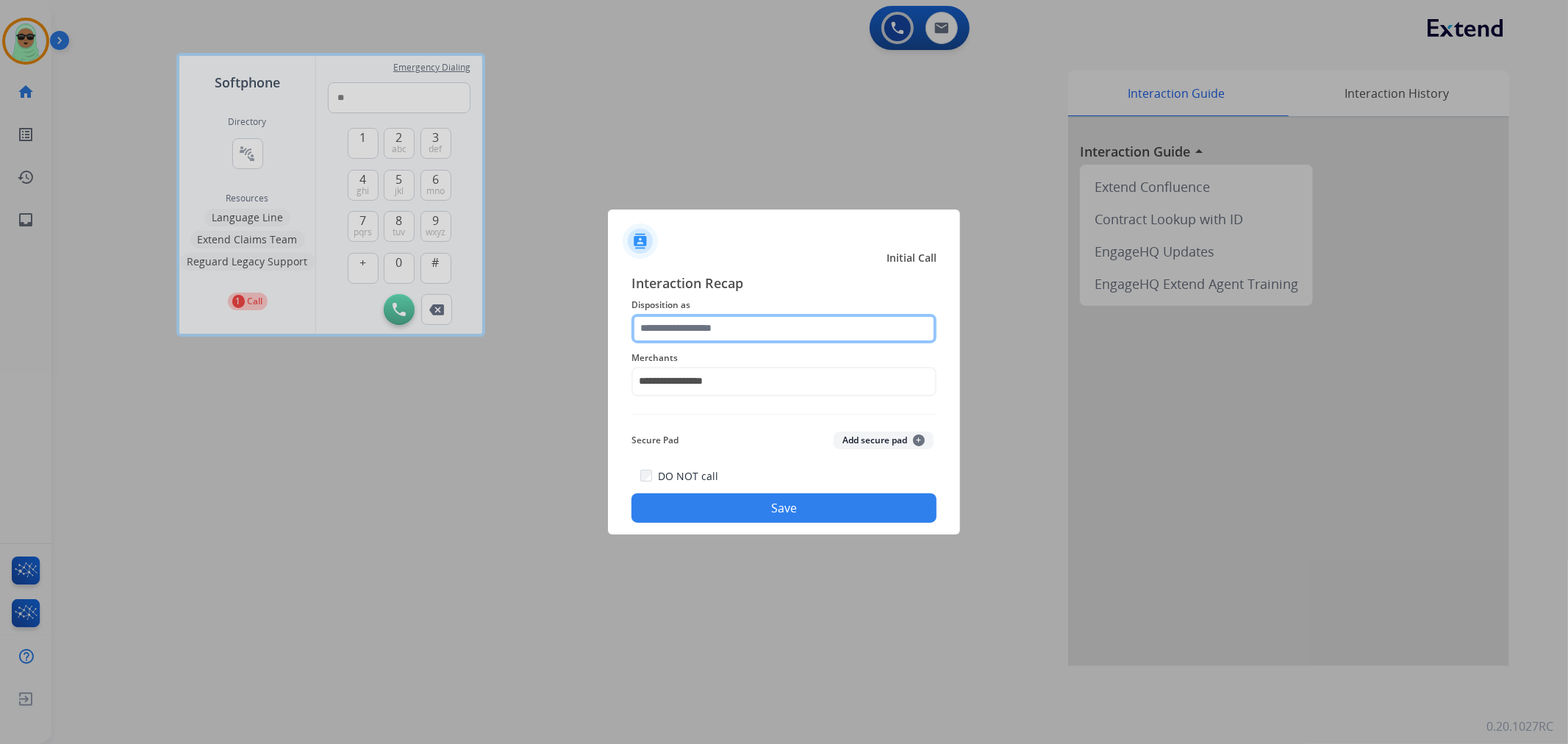
click at [756, 324] on input "text" at bounding box center [784, 328] width 305 height 29
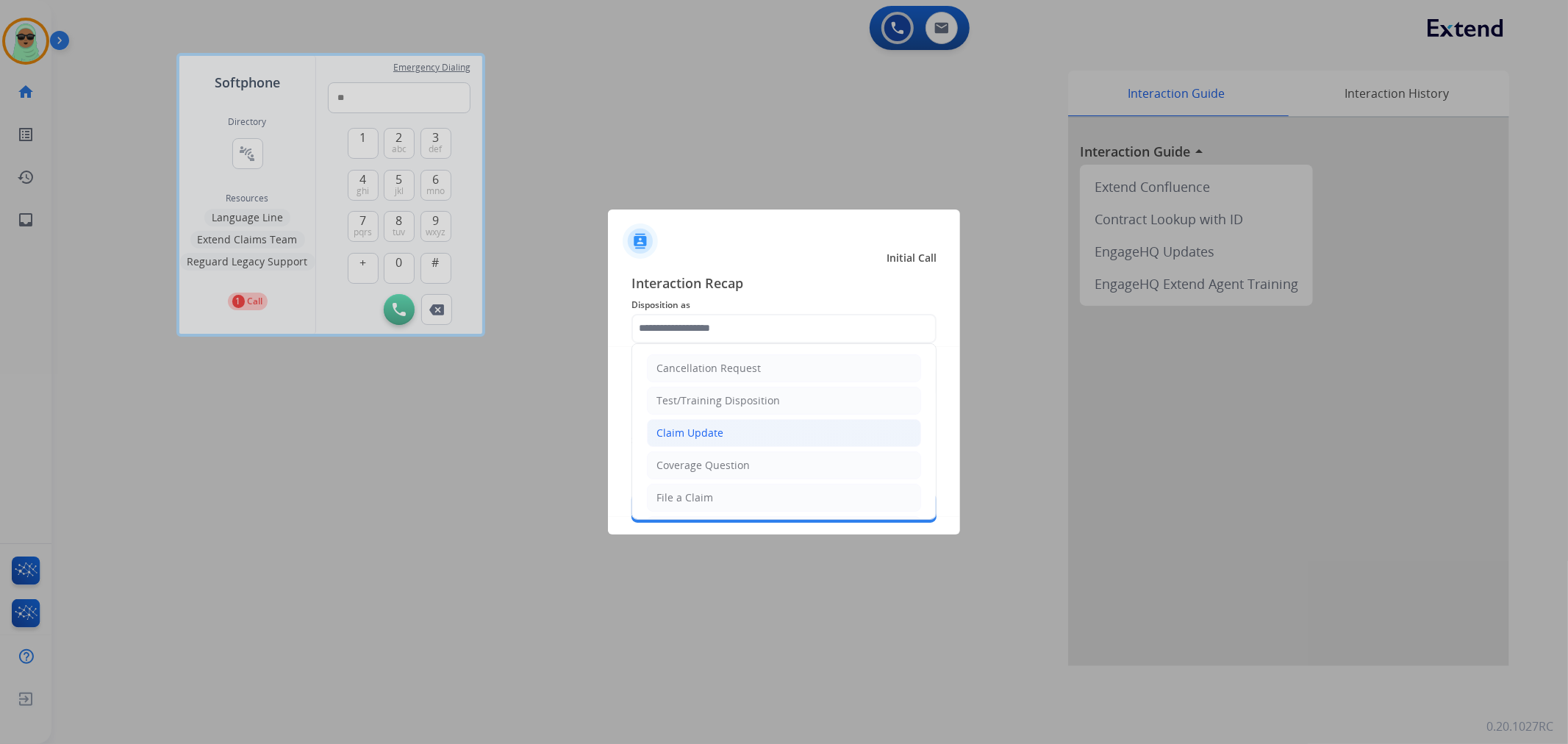
click at [732, 434] on li "Claim Update" at bounding box center [784, 432] width 274 height 28
type input "**********"
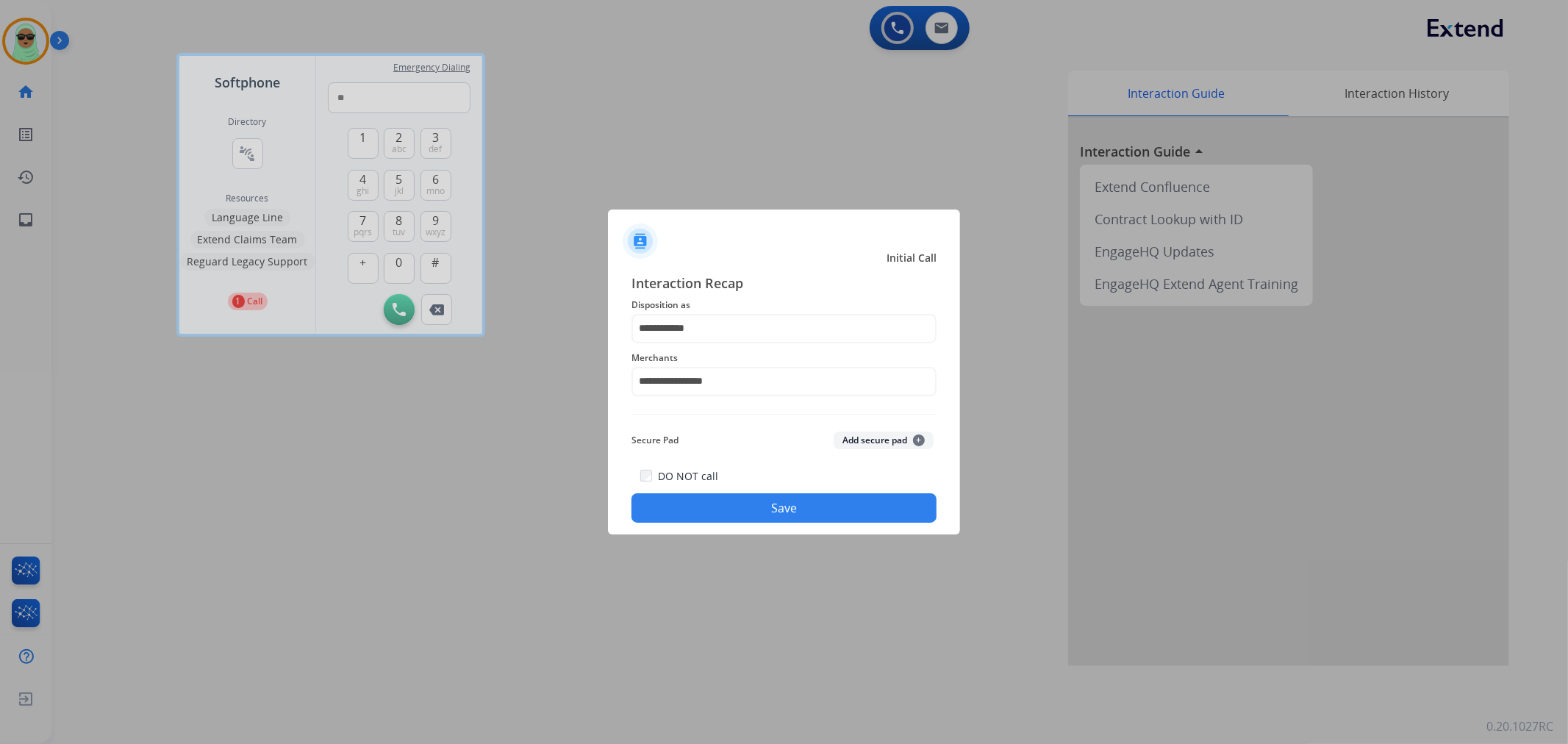
click at [784, 513] on button "Save" at bounding box center [784, 507] width 305 height 29
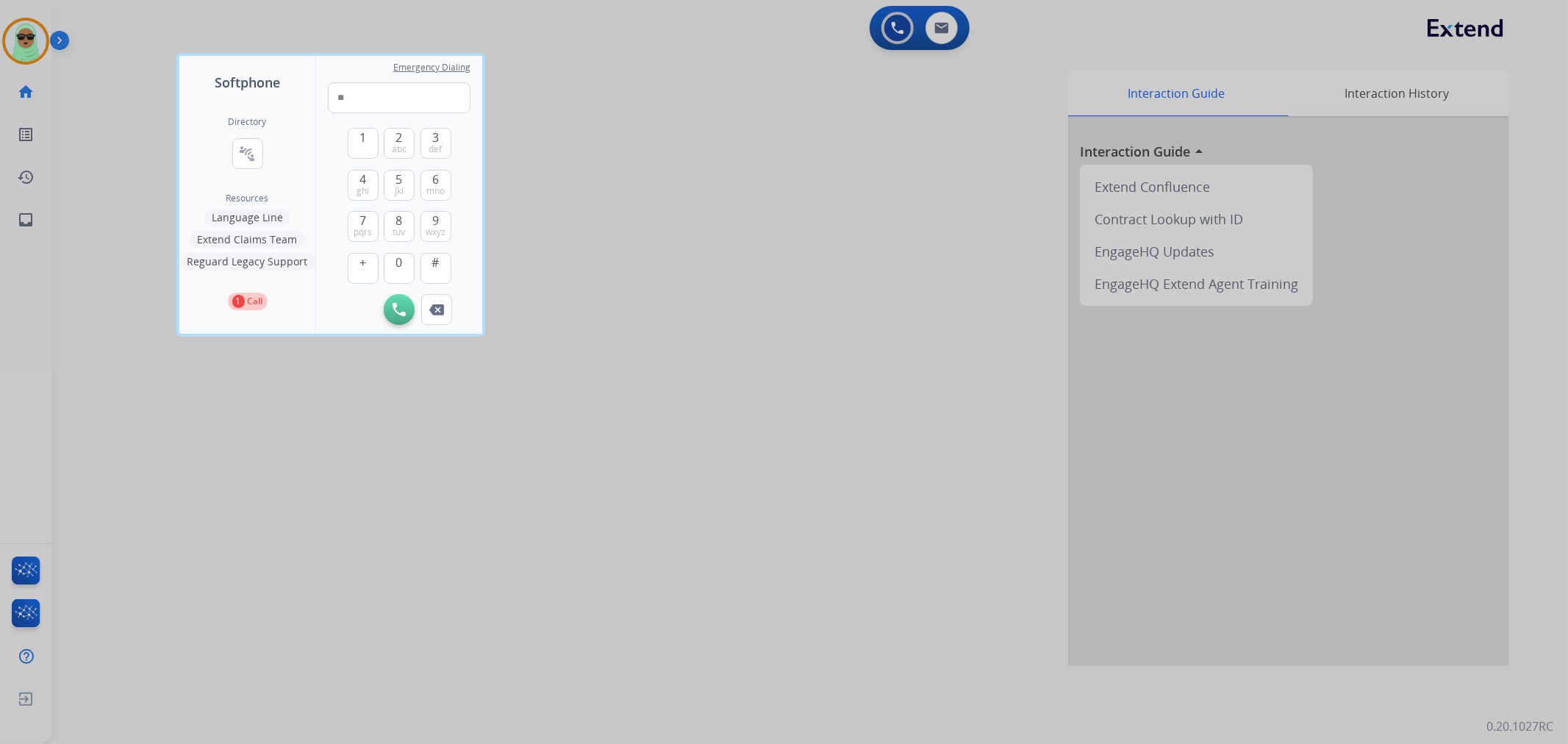
click at [784, 497] on div at bounding box center [784, 372] width 1568 height 744
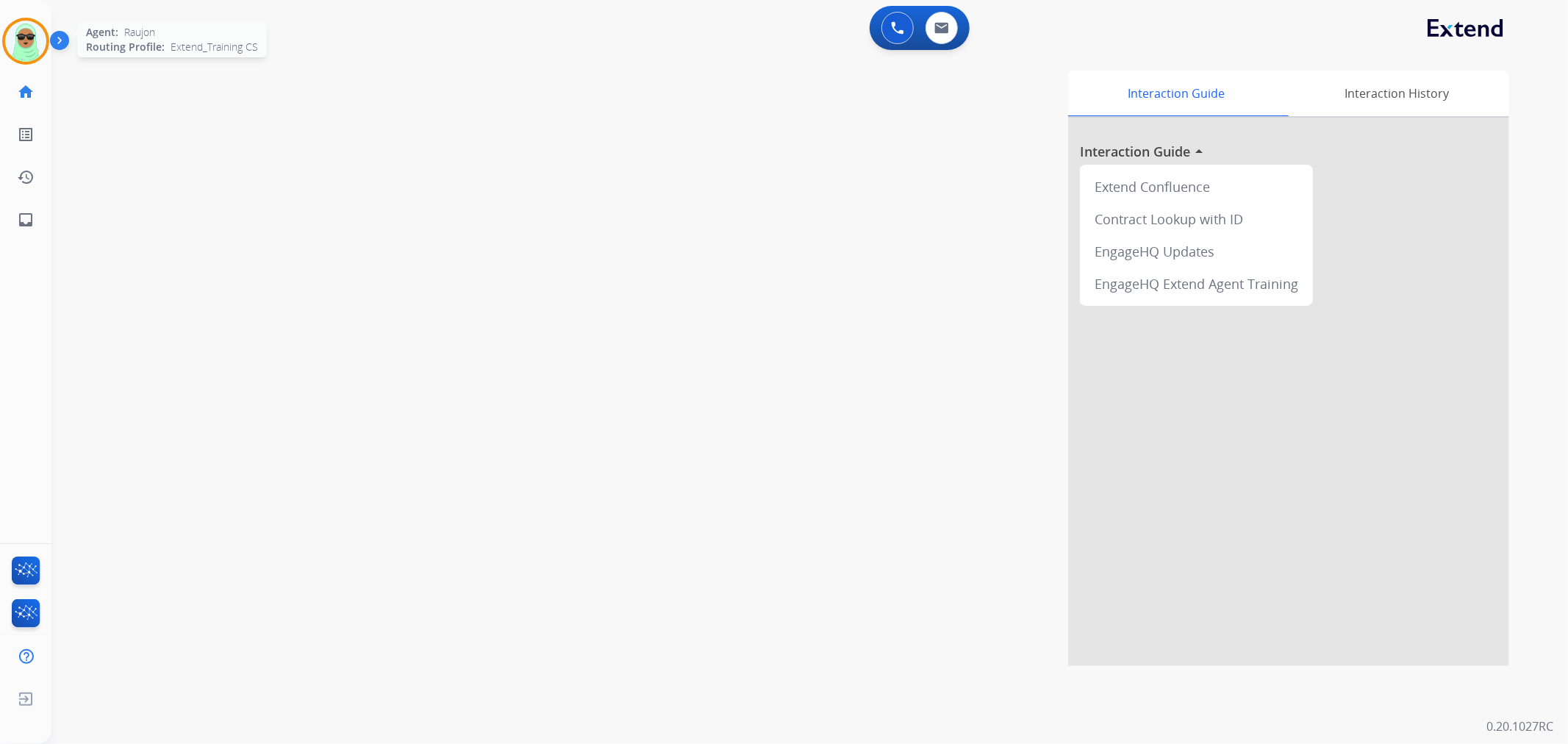
click at [26, 30] on img at bounding box center [25, 41] width 41 height 41
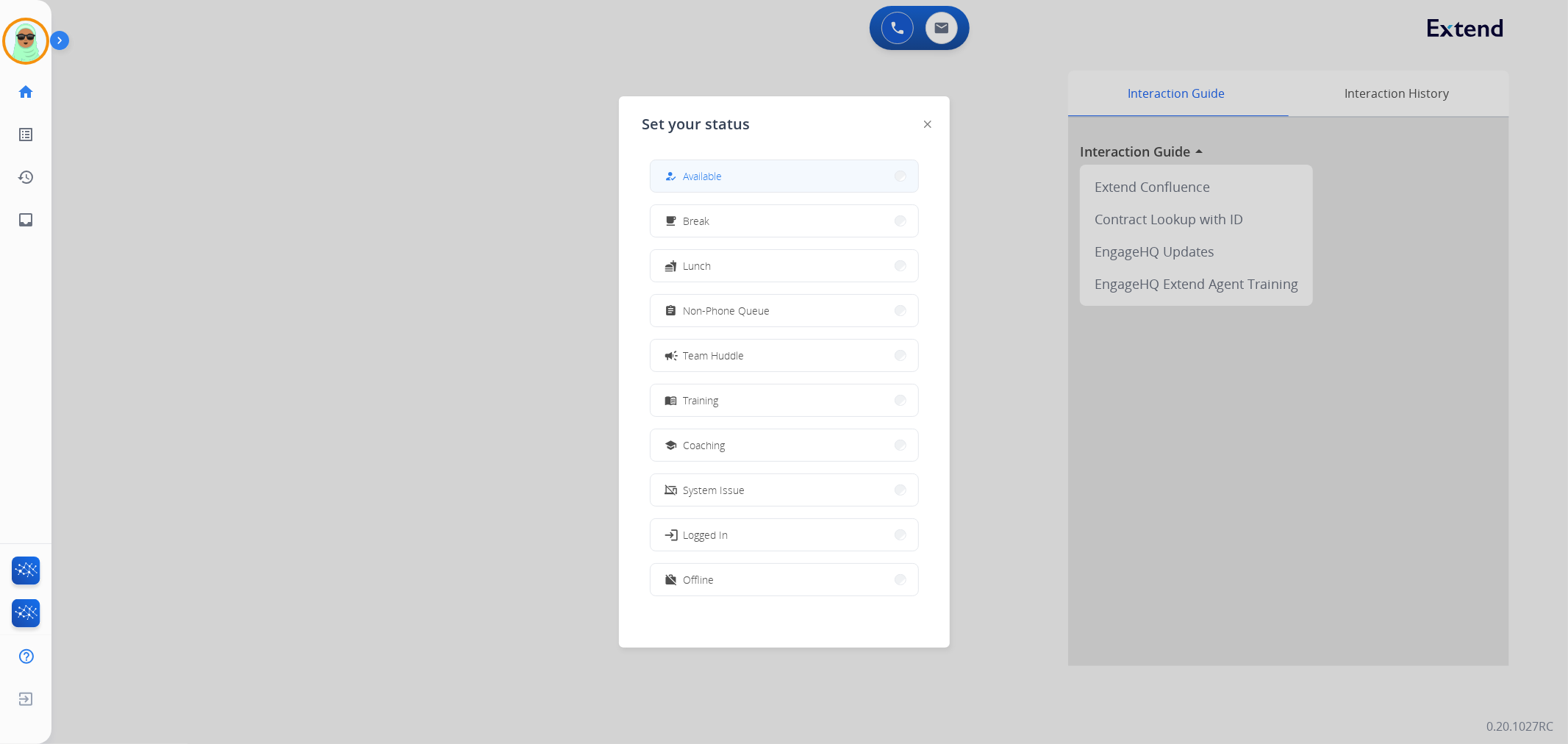
click at [784, 181] on button "how_to_reg Available" at bounding box center [784, 176] width 268 height 32
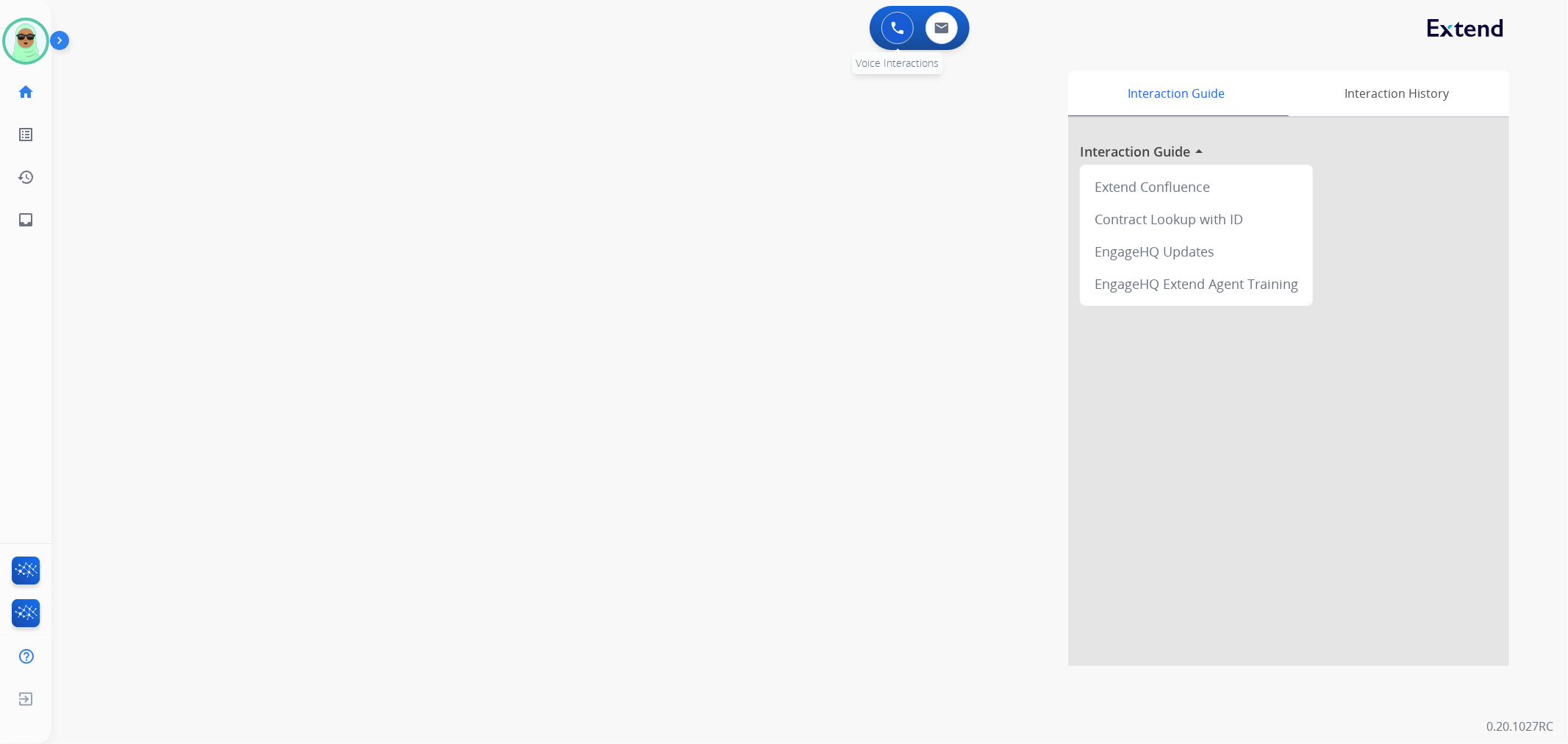
click at [893, 15] on button at bounding box center [897, 28] width 33 height 33
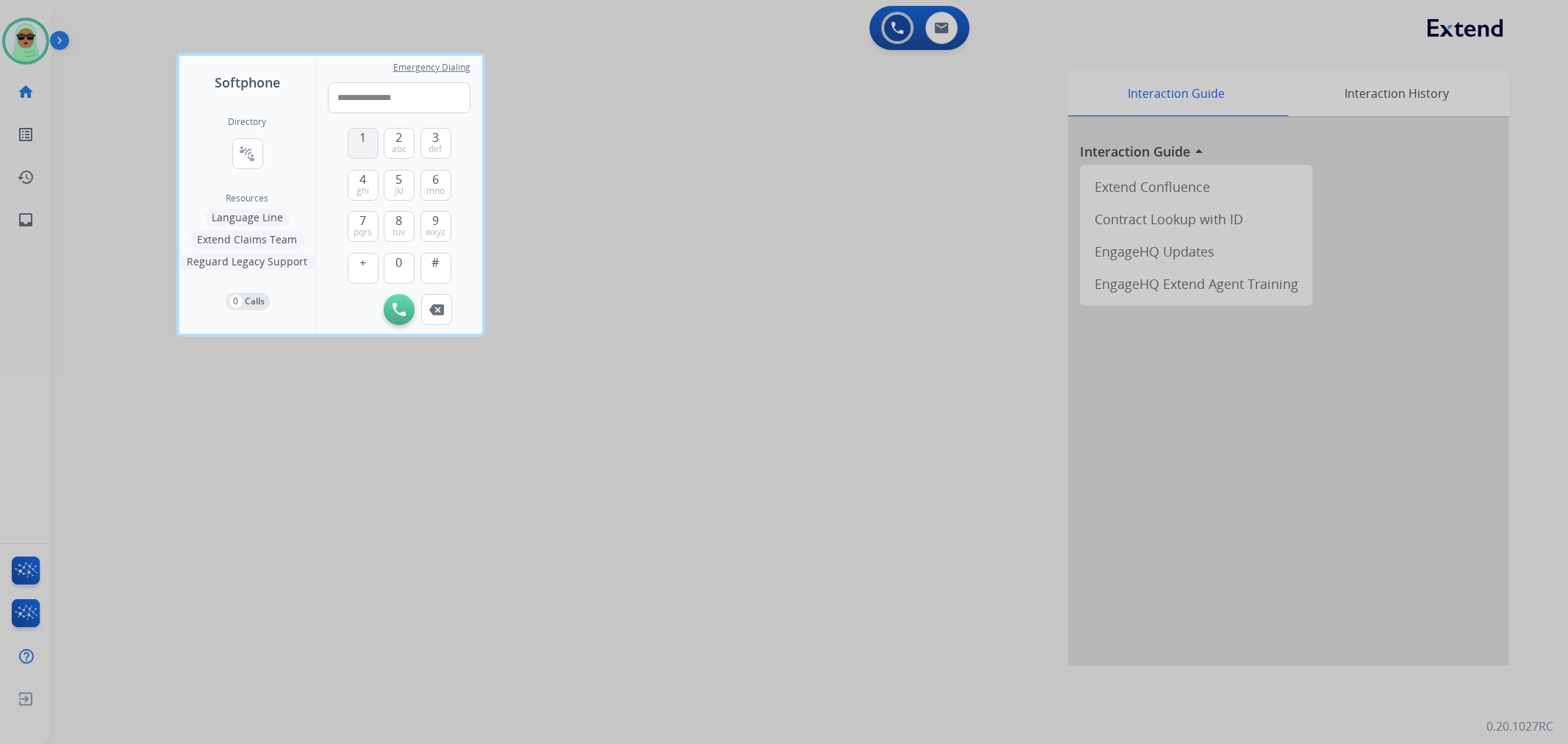
type input "**********"
click at [430, 90] on input "**********" at bounding box center [399, 97] width 143 height 31
type input "**********"
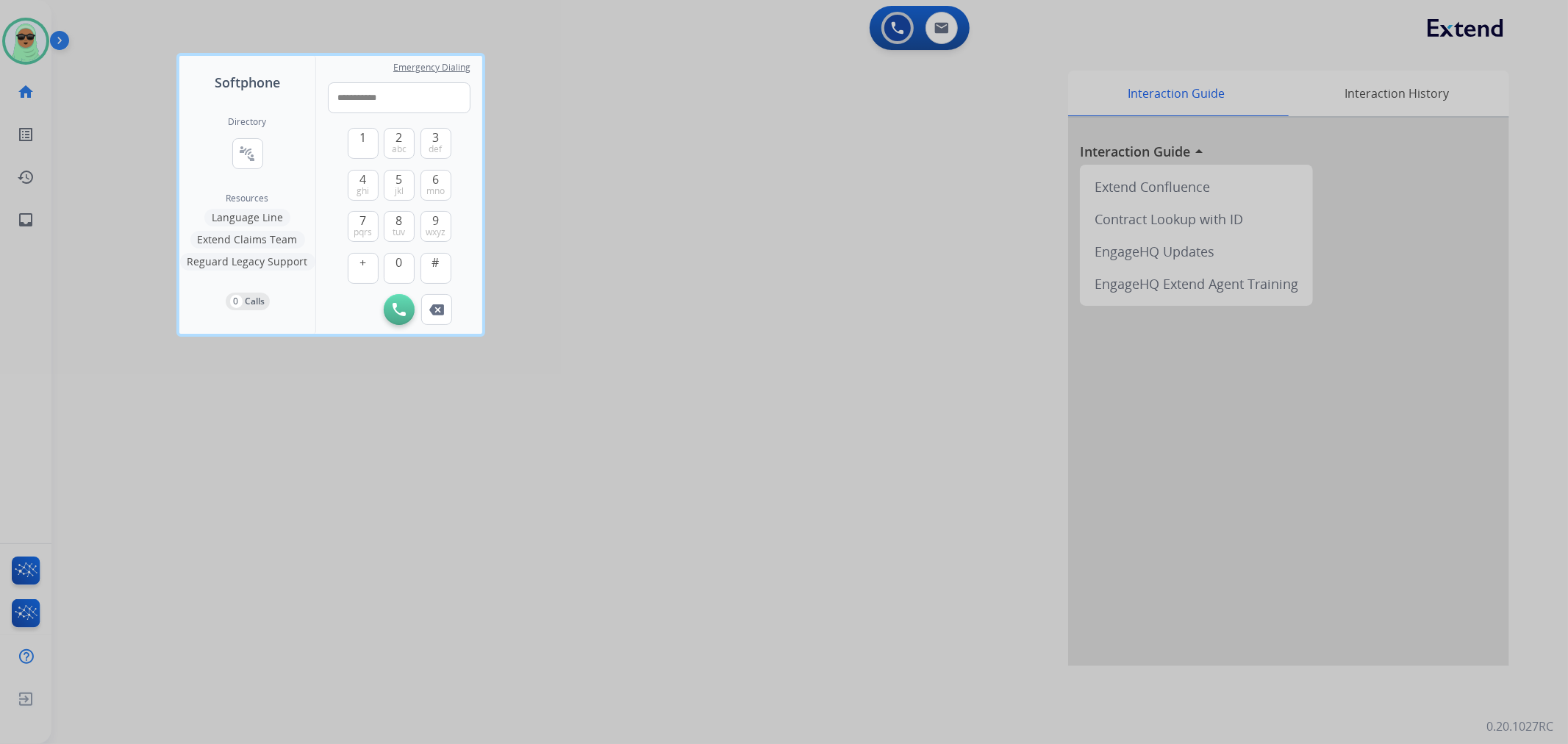
drag, startPoint x: 393, startPoint y: 316, endPoint x: 389, endPoint y: 304, distance: 12.6
click at [393, 311] on button "Initiate Call" at bounding box center [399, 309] width 31 height 31
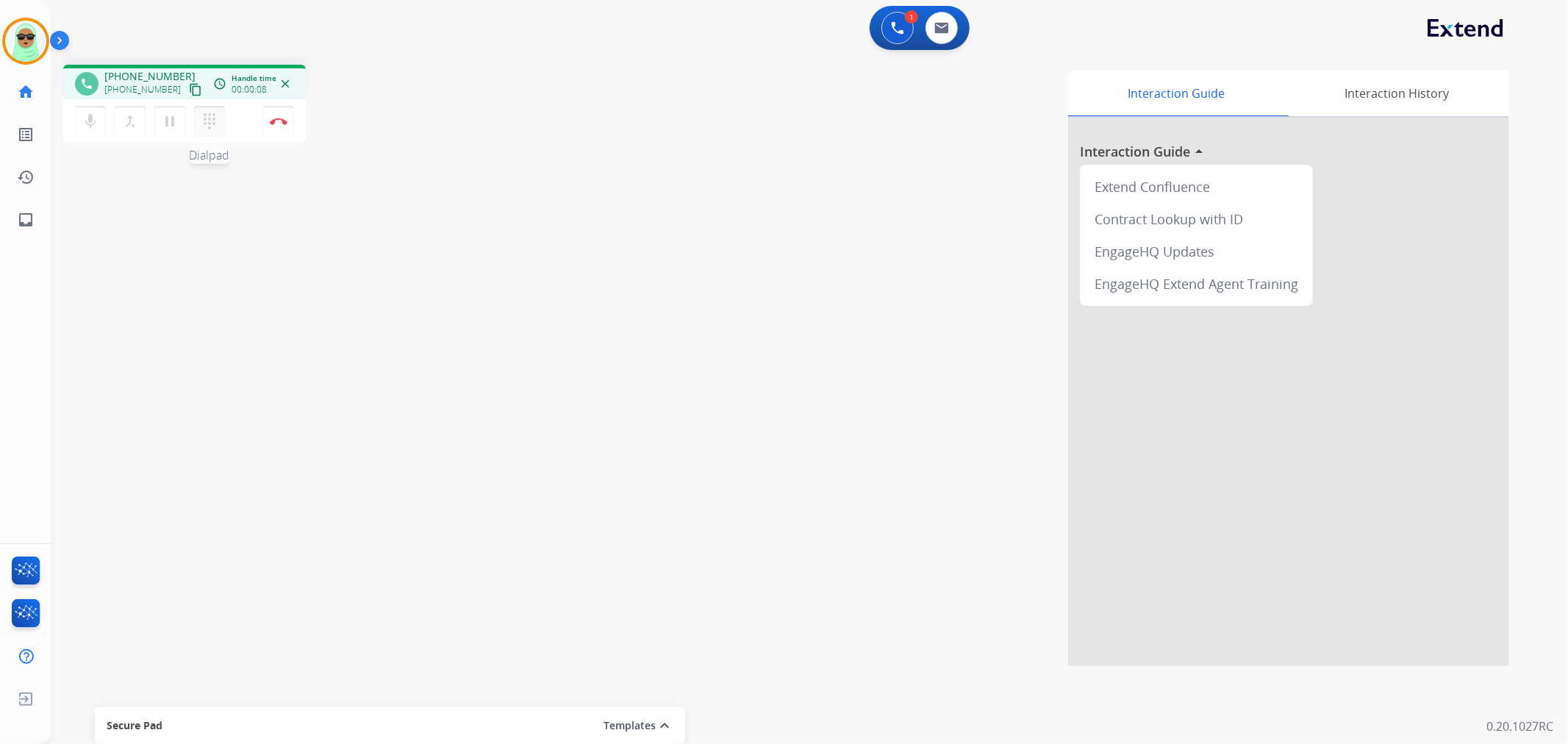
click at [199, 122] on button "dialpad Dialpad" at bounding box center [209, 121] width 31 height 31
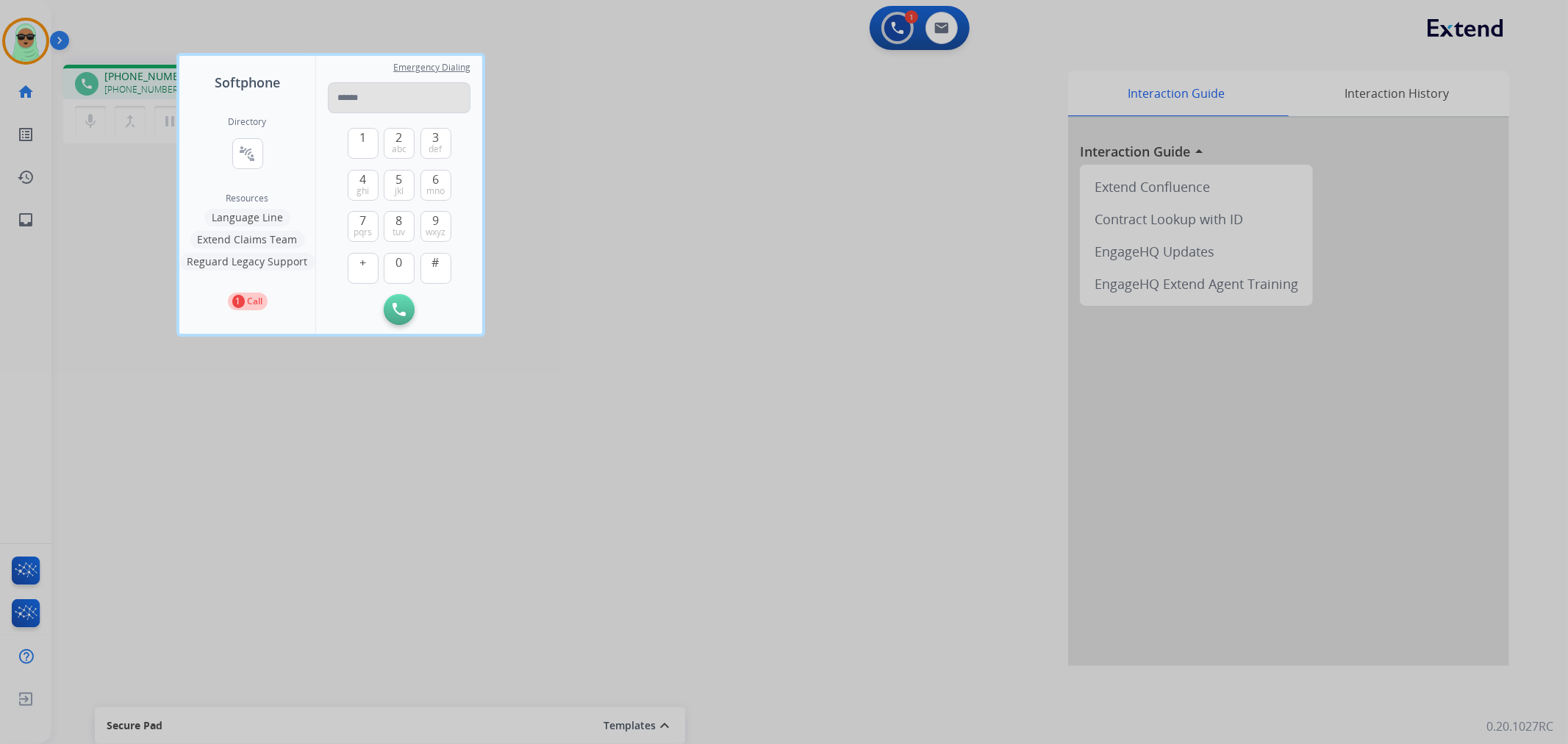
click at [420, 105] on input "tel" at bounding box center [399, 97] width 143 height 31
drag, startPoint x: 437, startPoint y: 284, endPoint x: 436, endPoint y: 276, distance: 8.1
click at [436, 278] on div "1 2 abc 3 def 4 ghi 5 jkl 6 mno 7 pqrs 8 tuv 9 wxyz + 0 #" at bounding box center [399, 204] width 104 height 181
click at [428, 261] on button "#" at bounding box center [435, 268] width 31 height 31
click at [367, 145] on button "1" at bounding box center [362, 143] width 31 height 31
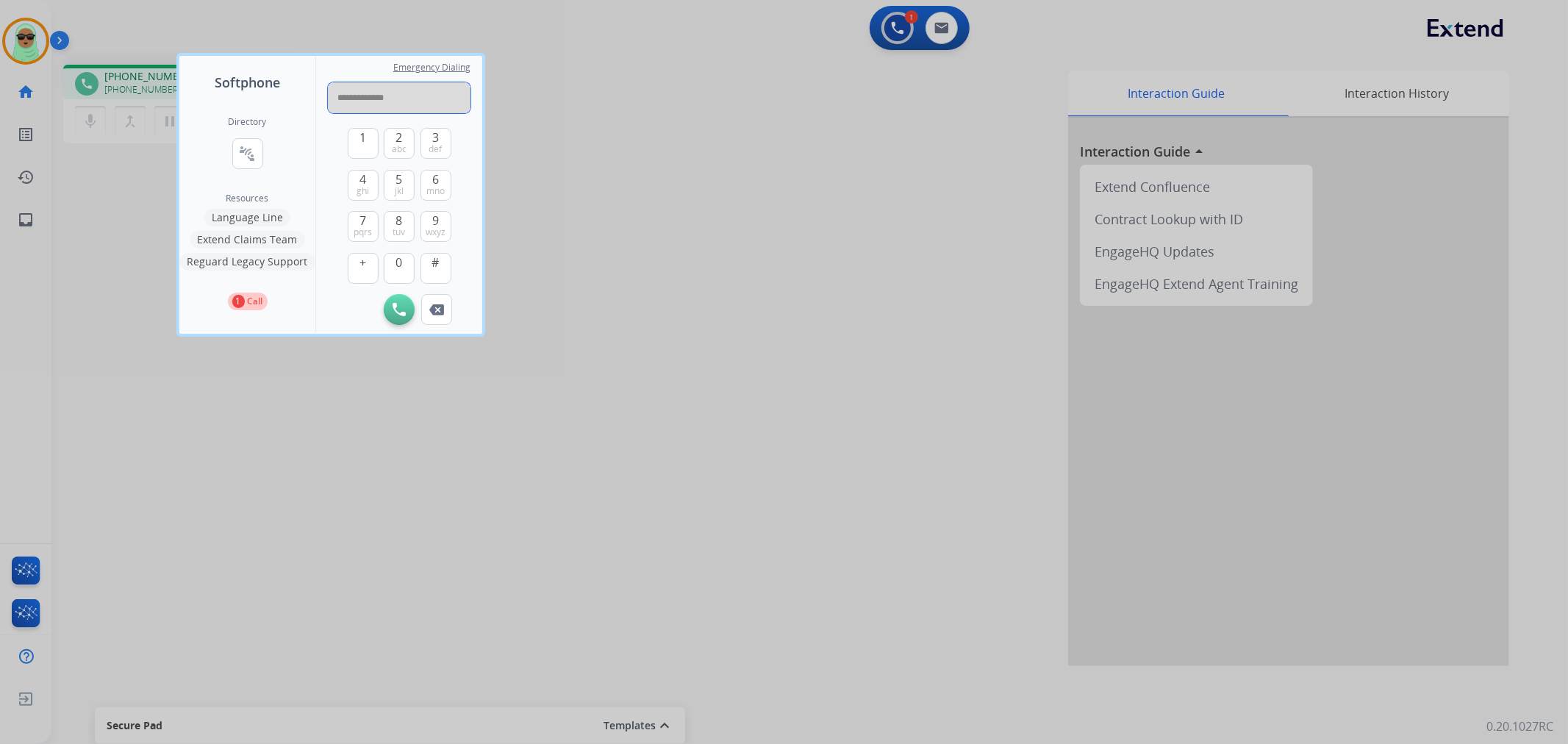
click at [429, 99] on input "**********" at bounding box center [399, 97] width 143 height 31
click at [430, 260] on button "#" at bounding box center [435, 268] width 31 height 31
click at [358, 145] on button "1" at bounding box center [362, 143] width 31 height 31
type input "**********"
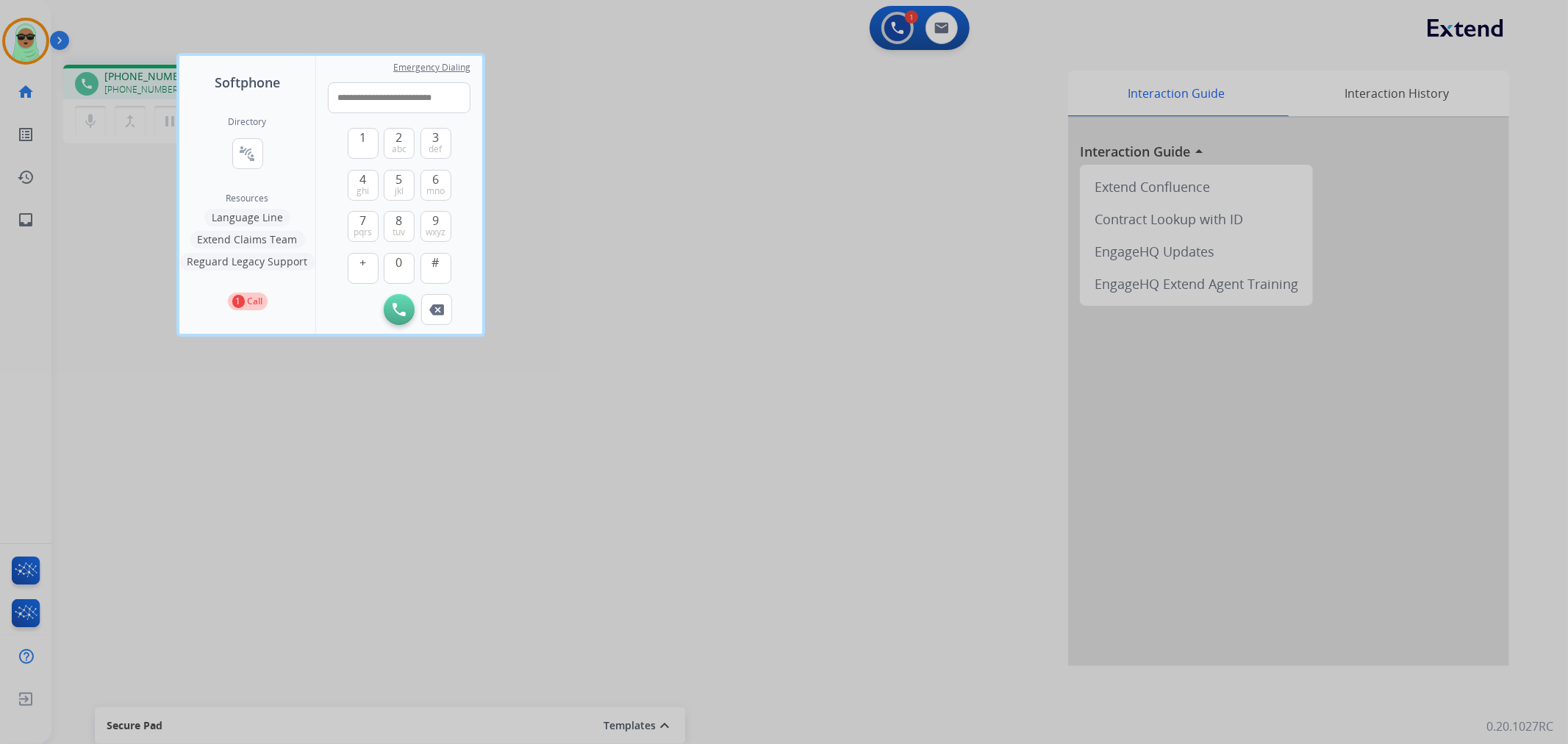
click at [267, 415] on div at bounding box center [784, 372] width 1568 height 744
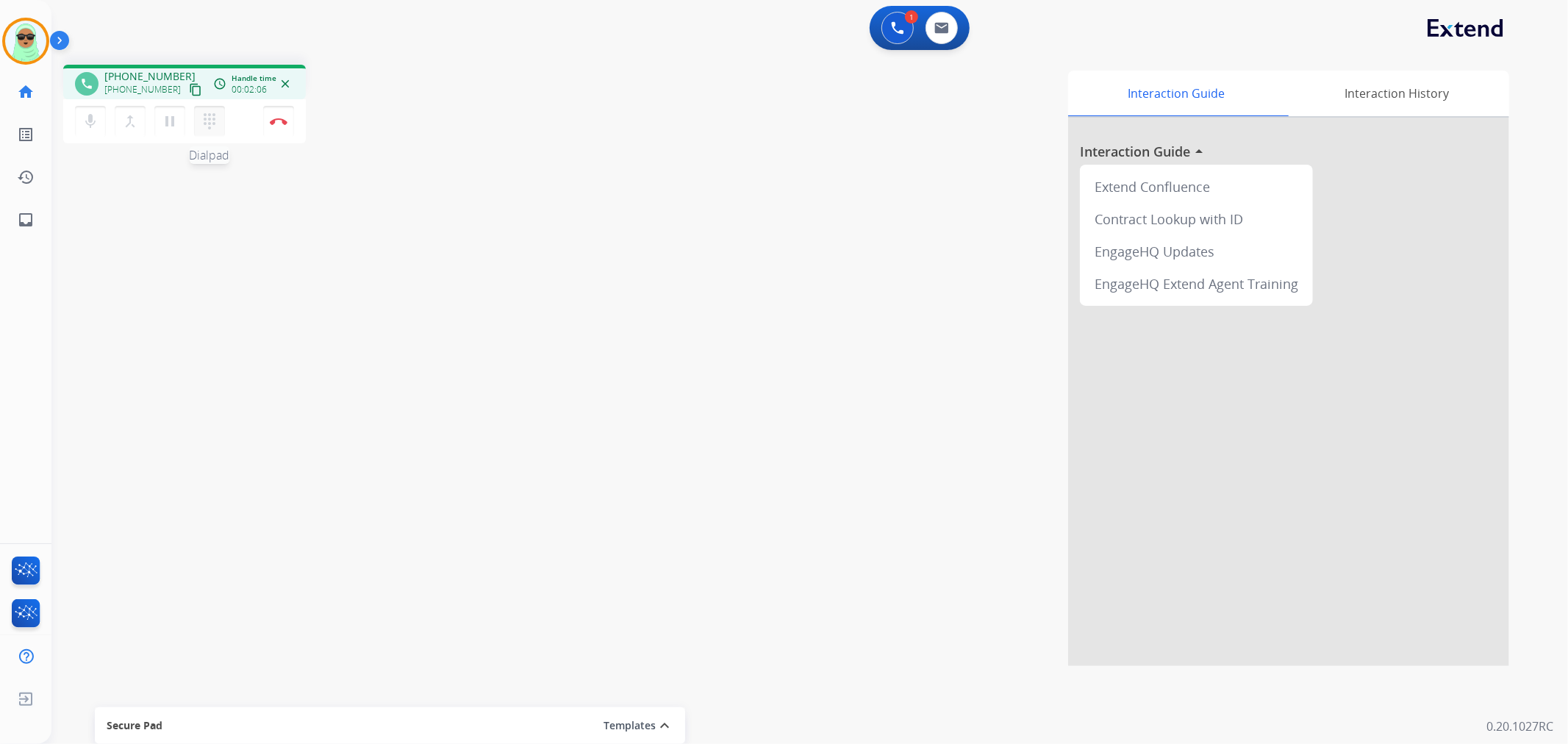
click at [207, 118] on mat-icon "dialpad" at bounding box center [209, 121] width 18 height 18
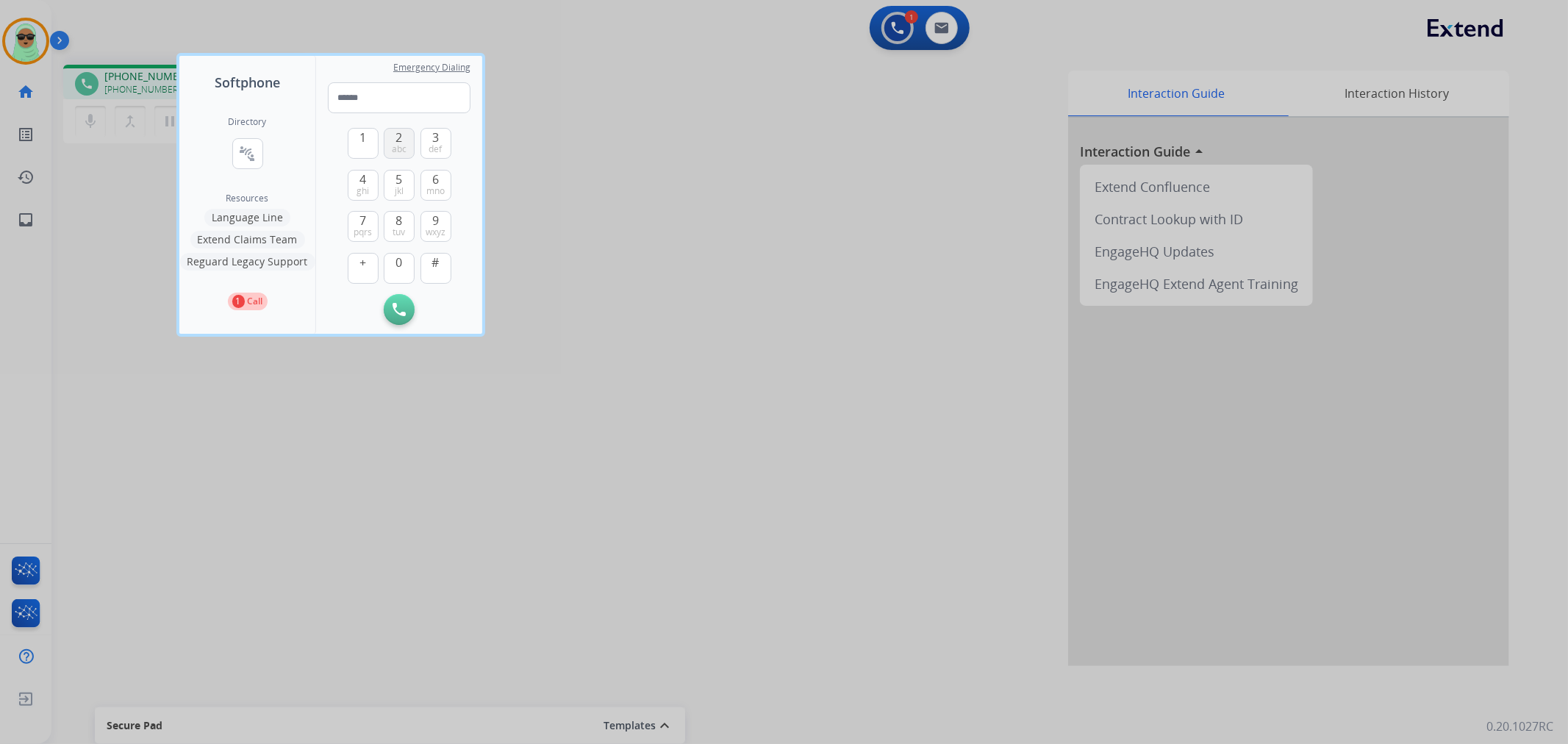
click at [405, 151] on span "abc" at bounding box center [399, 149] width 15 height 12
type input "*"
click at [834, 116] on div at bounding box center [784, 372] width 1568 height 744
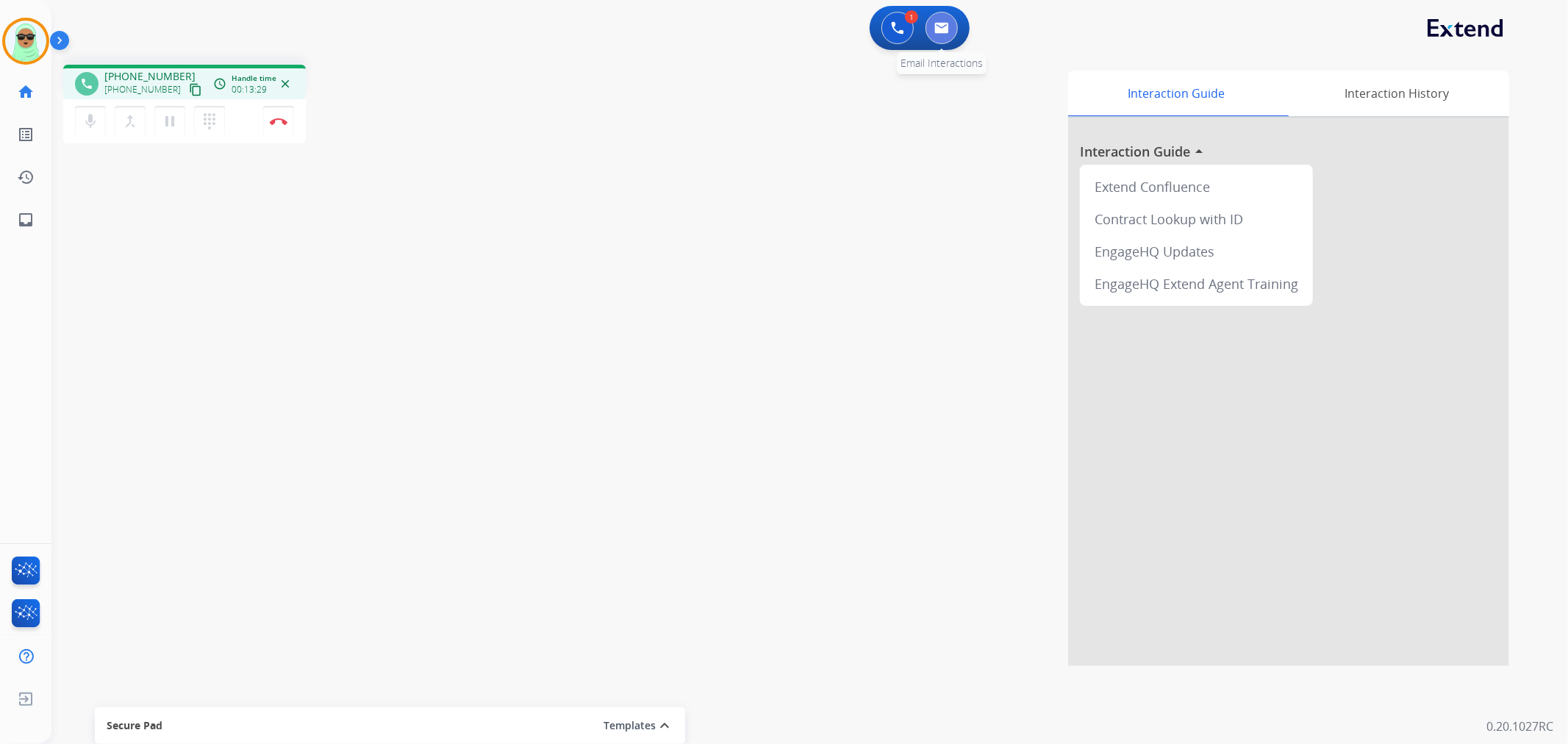
click at [940, 27] on img at bounding box center [942, 28] width 15 height 12
